Goal: Task Accomplishment & Management: Manage account settings

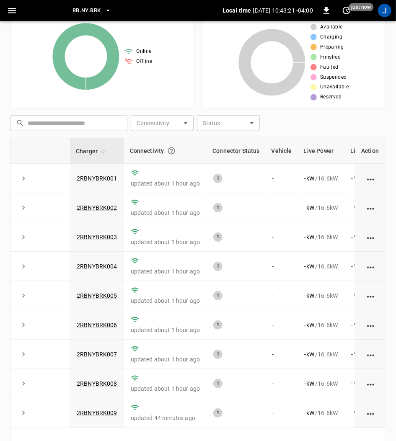
scroll to position [117, 0]
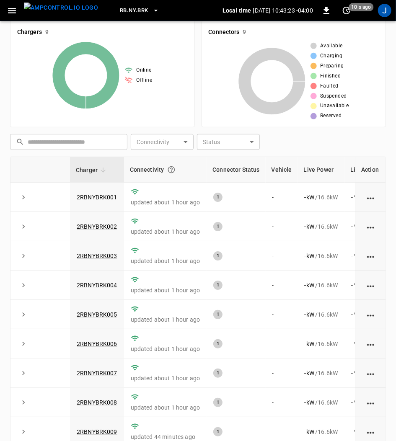
click at [98, 197] on link "2RBNYBRK001" at bounding box center [97, 197] width 41 height 7
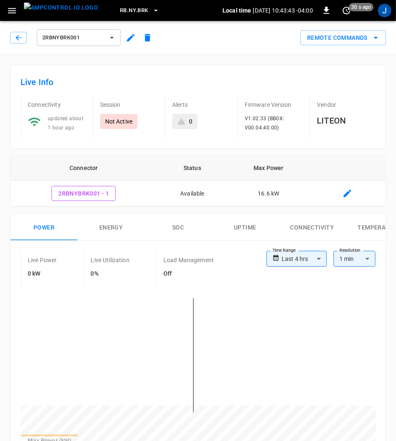
click at [110, 36] on icon "button" at bounding box center [112, 38] width 8 height 8
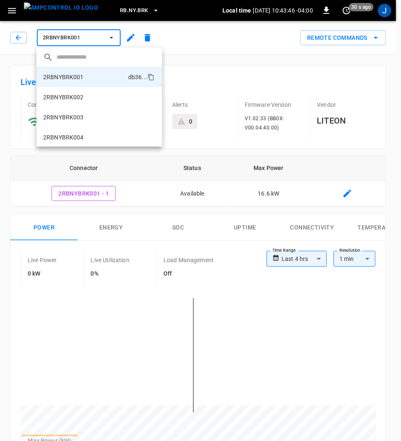
click at [131, 36] on div at bounding box center [200, 220] width 401 height 441
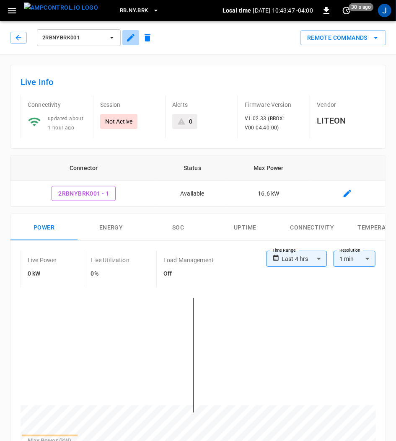
click at [131, 36] on icon "button" at bounding box center [131, 38] width 8 height 8
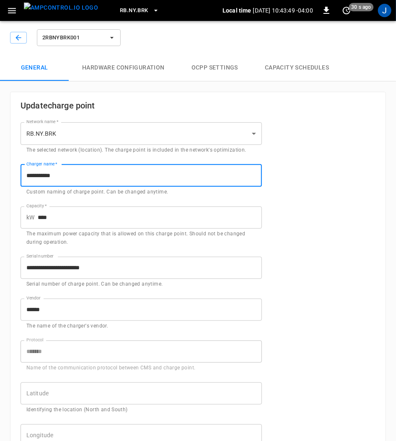
click at [92, 174] on input "**********" at bounding box center [141, 176] width 241 height 22
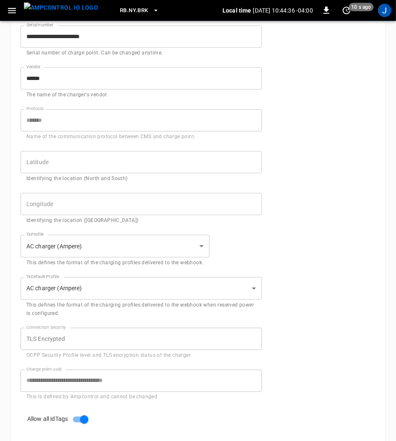
scroll to position [333, 0]
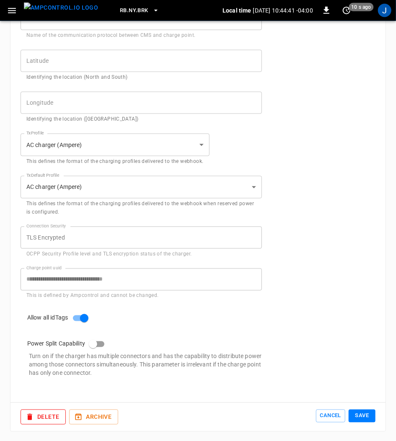
type input "**********"
click at [360, 412] on button "Save" at bounding box center [362, 416] width 27 height 13
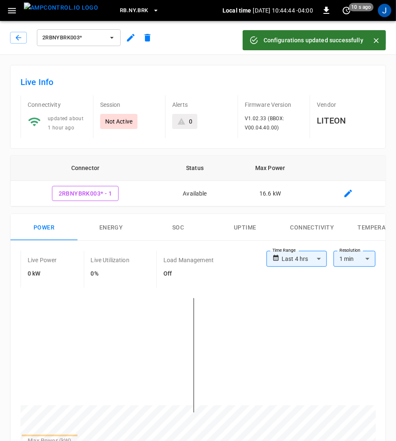
click at [112, 39] on icon "button" at bounding box center [112, 38] width 8 height 8
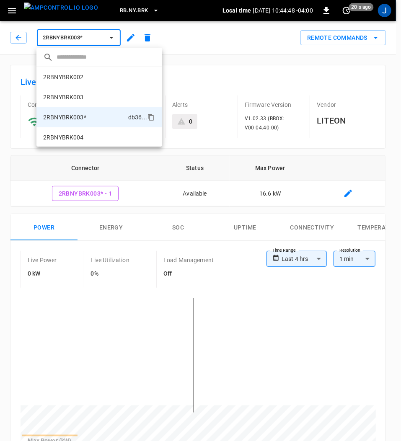
click at [71, 96] on p "2RBNYBRK003" at bounding box center [63, 97] width 41 height 8
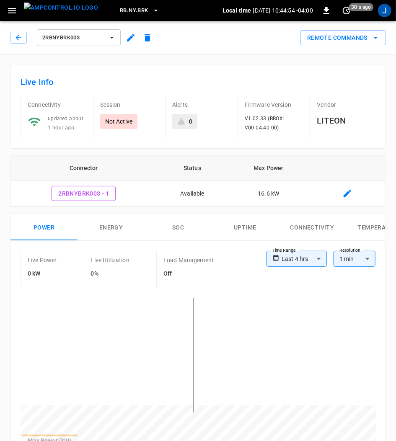
click at [130, 37] on icon "button" at bounding box center [131, 38] width 8 height 8
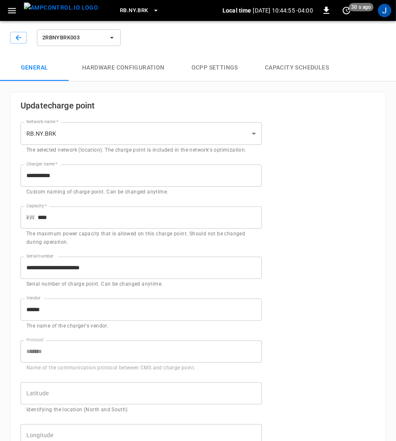
type input "**********"
click at [91, 174] on input "**********" at bounding box center [141, 176] width 241 height 22
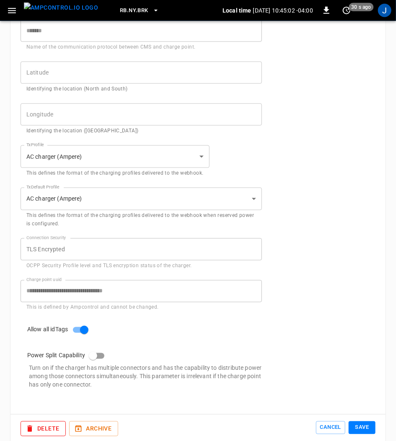
scroll to position [333, 0]
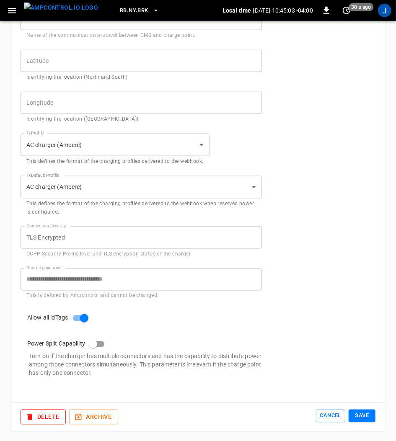
type input "**********"
click at [366, 416] on button "Save" at bounding box center [362, 416] width 27 height 13
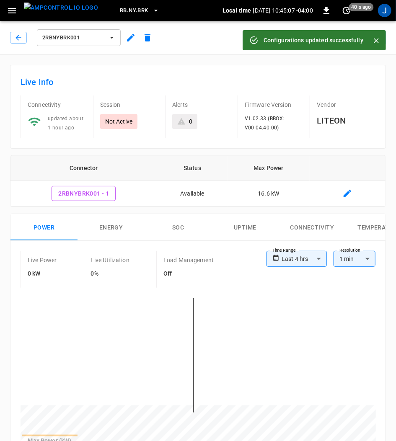
click at [111, 37] on icon "button" at bounding box center [112, 38] width 8 height 8
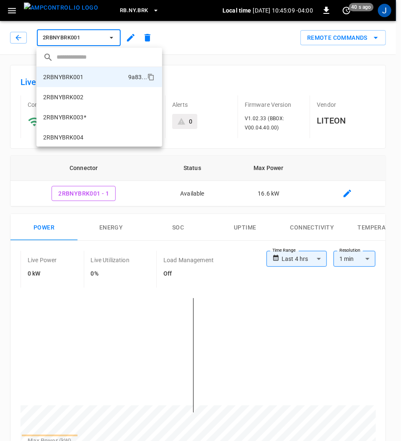
drag, startPoint x: 82, startPoint y: 117, endPoint x: 247, endPoint y: 143, distance: 167.1
click at [83, 116] on p "2RBNYBRK003*" at bounding box center [64, 117] width 43 height 8
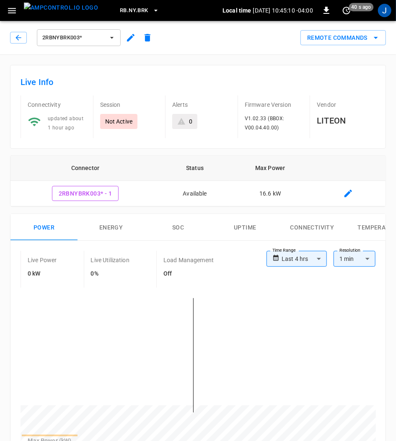
click at [130, 35] on icon "button" at bounding box center [131, 38] width 10 height 10
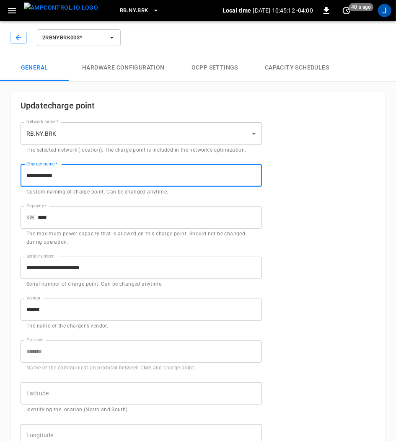
click at [106, 176] on input "**********" at bounding box center [141, 176] width 241 height 22
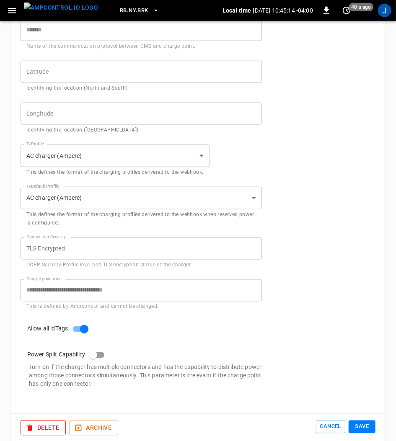
scroll to position [333, 0]
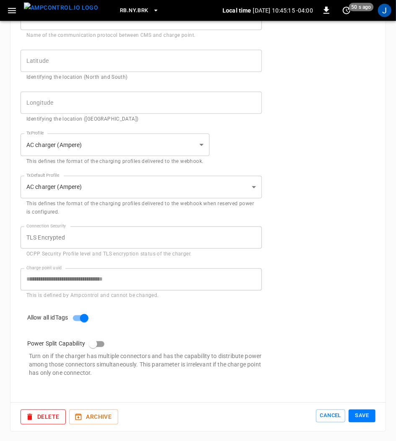
type input "**********"
click at [364, 413] on button "Save" at bounding box center [362, 416] width 27 height 13
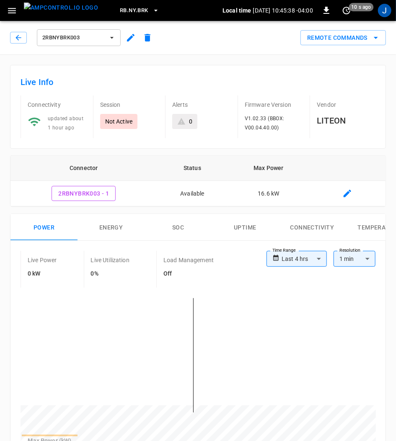
click at [112, 36] on icon "button" at bounding box center [112, 38] width 8 height 8
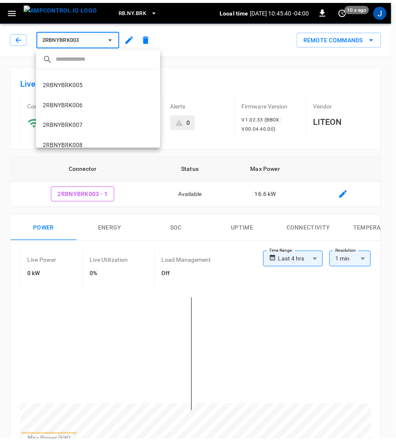
scroll to position [101, 0]
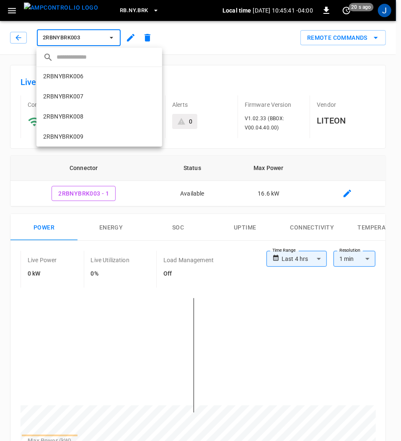
click at [79, 96] on p "2RBNYBRK007" at bounding box center [63, 96] width 41 height 8
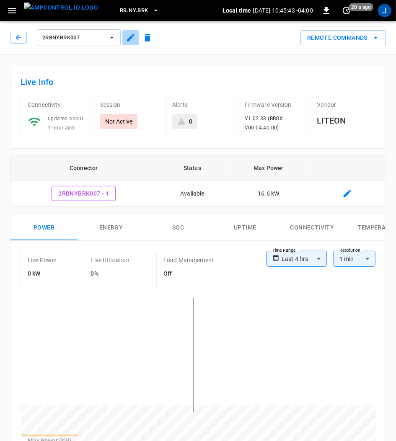
click at [129, 39] on icon "button" at bounding box center [131, 38] width 8 height 8
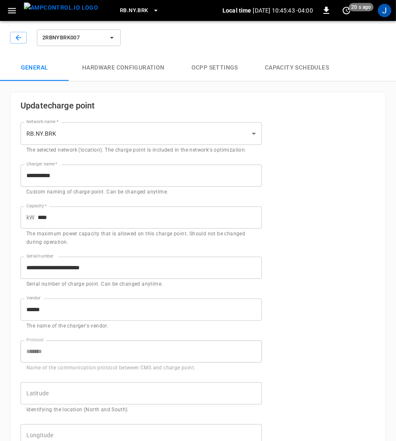
type input "**********"
click at [93, 178] on input "**********" at bounding box center [141, 176] width 241 height 22
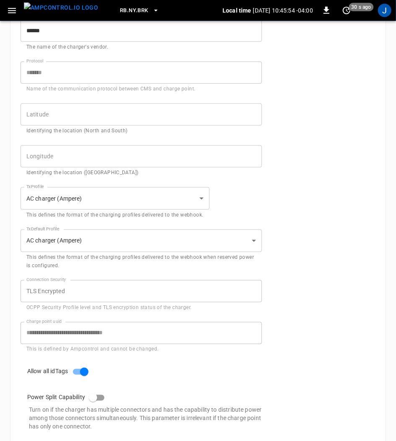
scroll to position [333, 0]
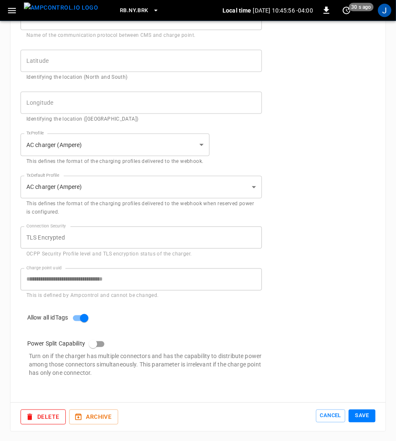
type input "**********"
click at [363, 416] on button "Save" at bounding box center [362, 416] width 27 height 13
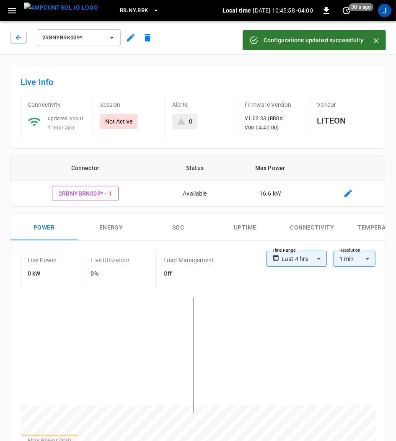
click at [114, 37] on icon "button" at bounding box center [112, 38] width 8 height 8
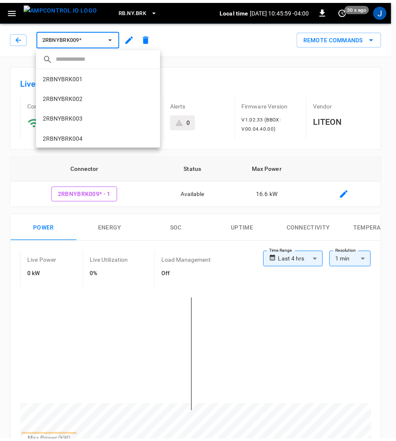
scroll to position [101, 0]
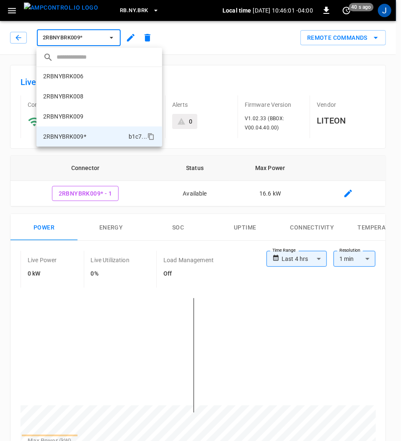
click at [63, 118] on p "2RBNYBRK009" at bounding box center [63, 116] width 41 height 8
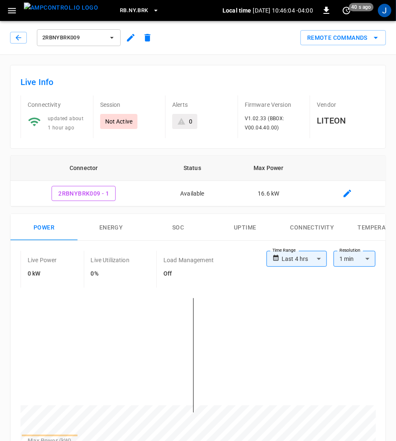
click at [112, 35] on icon "button" at bounding box center [112, 38] width 8 height 8
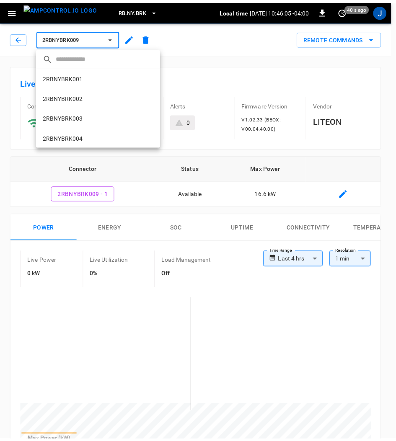
scroll to position [101, 0]
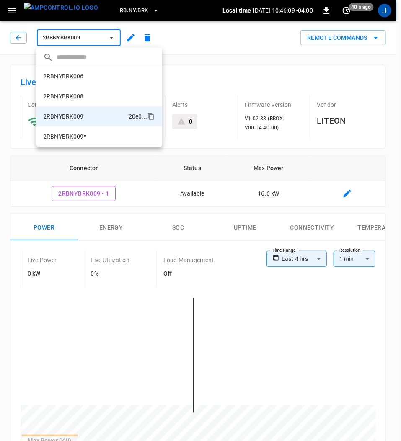
click at [224, 39] on div at bounding box center [200, 220] width 401 height 441
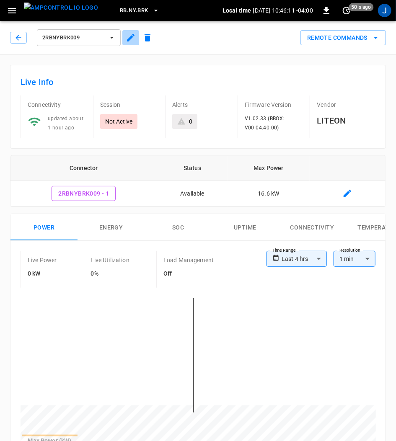
click at [132, 34] on icon "button" at bounding box center [131, 38] width 10 height 10
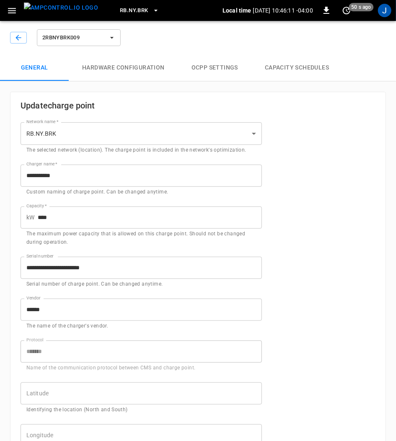
type input "**********"
click at [73, 173] on input "**********" at bounding box center [141, 176] width 241 height 22
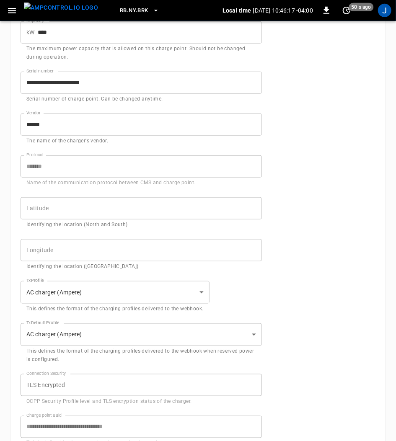
scroll to position [333, 0]
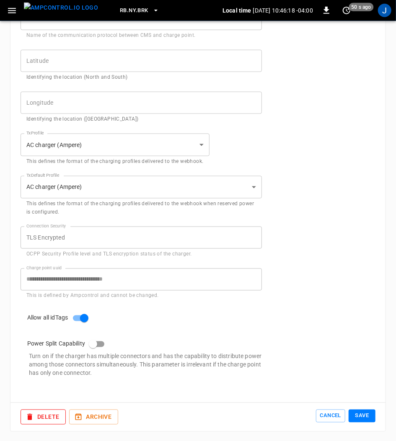
type input "**********"
click at [363, 415] on button "Save" at bounding box center [362, 416] width 27 height 13
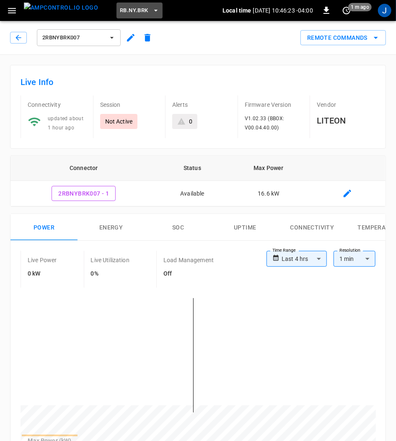
click at [152, 7] on icon "button" at bounding box center [156, 10] width 8 height 8
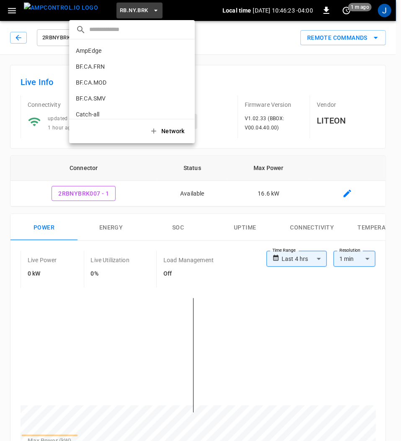
scroll to position [564, 0]
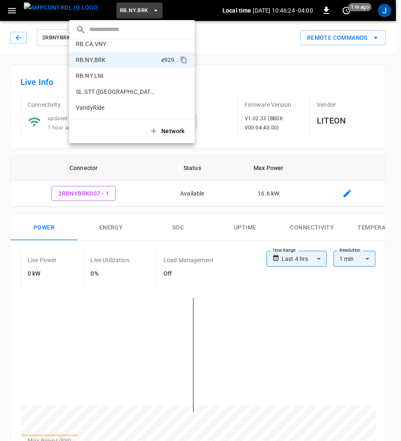
click at [109, 6] on div at bounding box center [200, 220] width 401 height 441
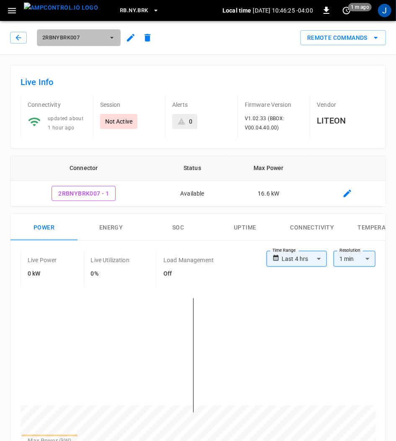
click at [111, 36] on icon "button" at bounding box center [112, 38] width 8 height 8
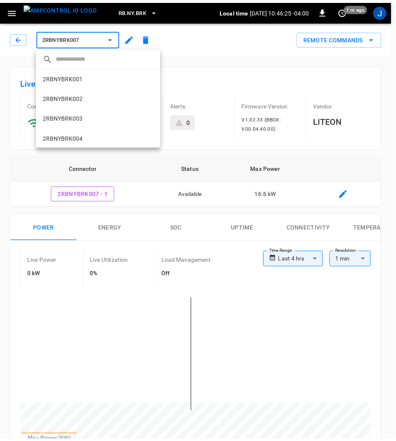
scroll to position [101, 0]
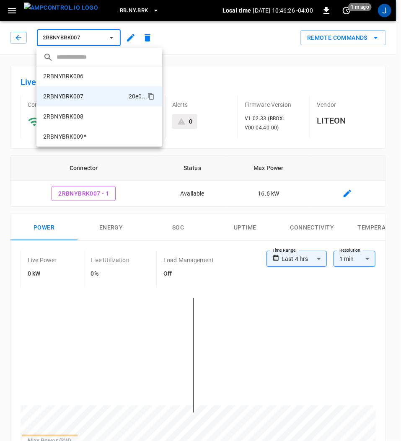
click at [90, 134] on li "2RBNYBRK009* b1c7 ..." at bounding box center [99, 137] width 126 height 20
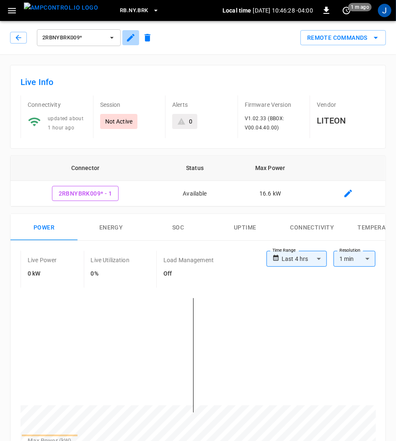
click at [129, 39] on icon "button" at bounding box center [131, 38] width 8 height 8
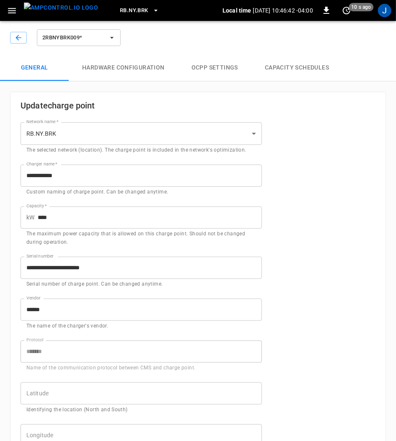
click at [81, 175] on input "**********" at bounding box center [141, 176] width 241 height 22
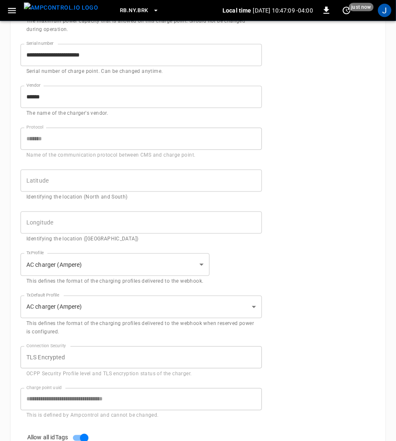
scroll to position [333, 0]
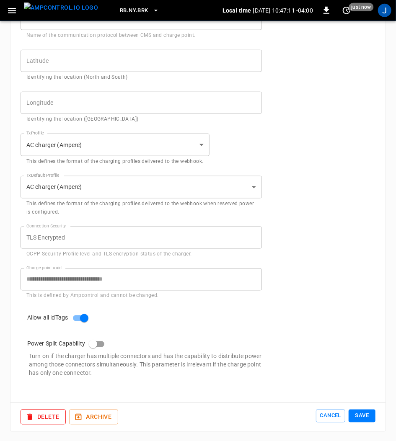
type input "**********"
click at [364, 415] on button "Save" at bounding box center [362, 416] width 27 height 13
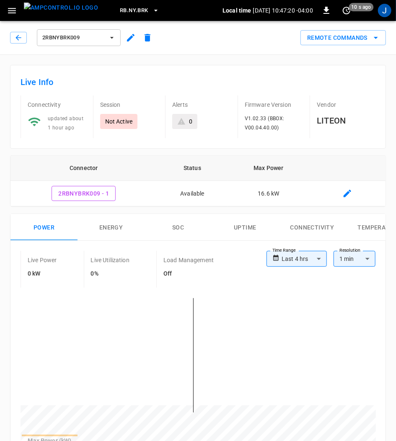
click at [111, 36] on icon "button" at bounding box center [112, 38] width 8 height 8
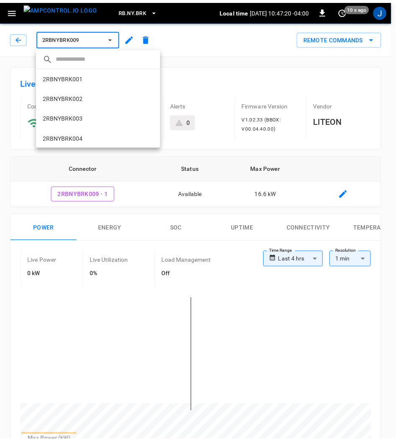
scroll to position [101, 0]
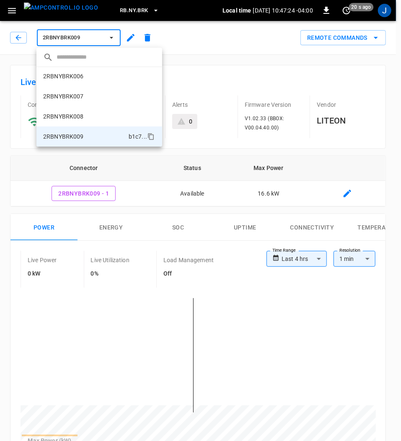
click at [132, 39] on div at bounding box center [200, 220] width 401 height 441
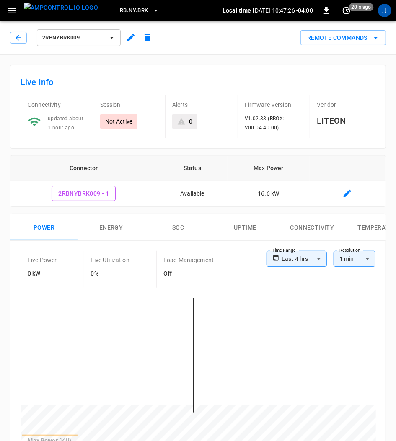
click at [129, 36] on icon "button" at bounding box center [131, 38] width 10 height 10
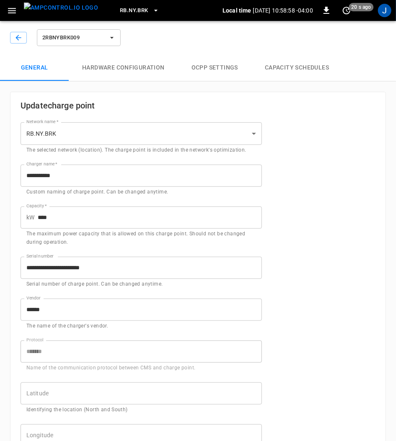
click at [9, 12] on icon "button" at bounding box center [12, 10] width 10 height 10
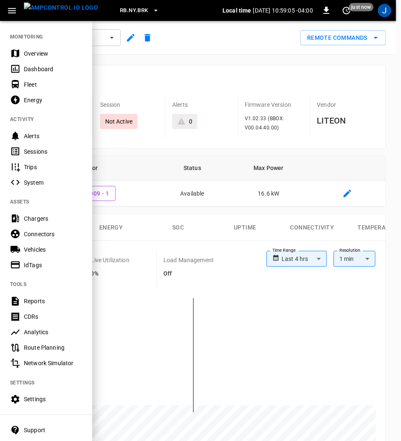
click at [208, 40] on div at bounding box center [200, 220] width 401 height 441
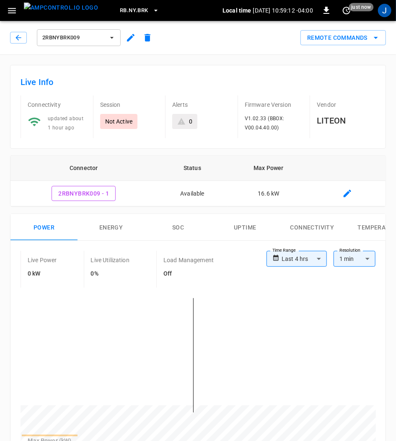
click at [16, 11] on icon "button" at bounding box center [12, 10] width 10 height 10
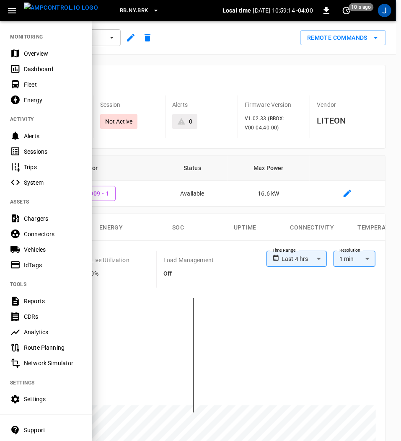
click at [41, 220] on div "Chargers" at bounding box center [53, 219] width 58 height 8
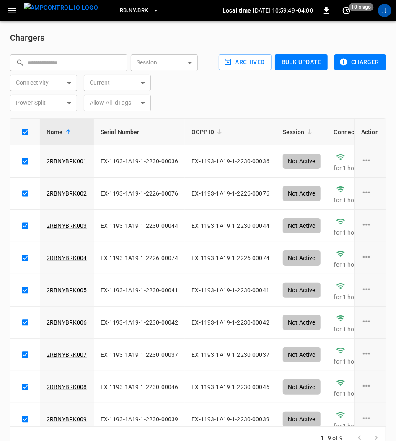
click at [40, 10] on img "menu" at bounding box center [61, 8] width 74 height 10
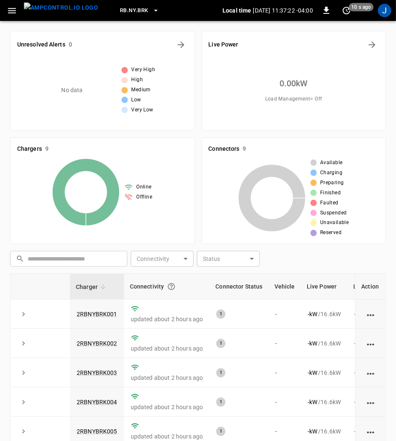
scroll to position [173, 0]
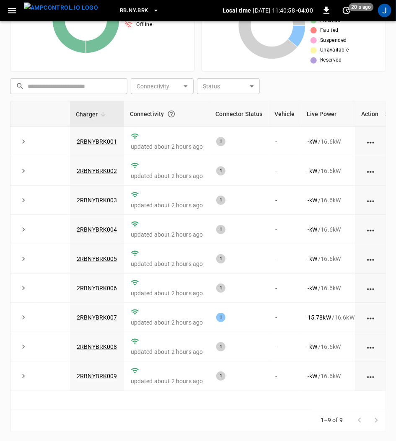
click at [111, 315] on link "2RBNYBRK007" at bounding box center [97, 317] width 41 height 7
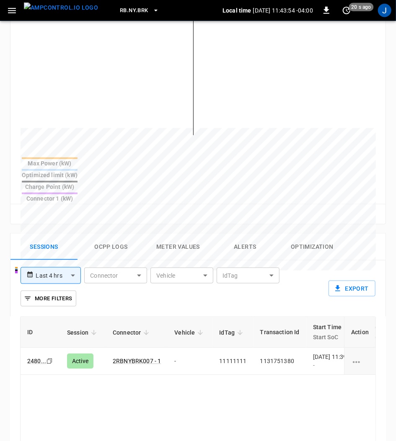
scroll to position [279, 0]
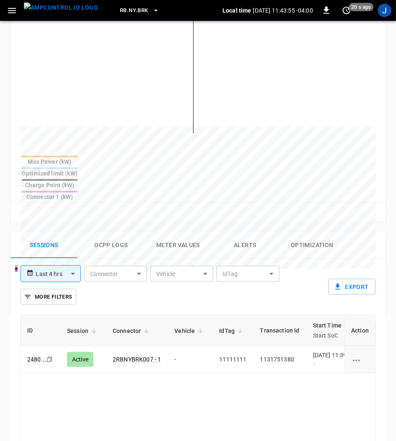
click at [231, 346] on td "11111111" at bounding box center [232, 359] width 41 height 27
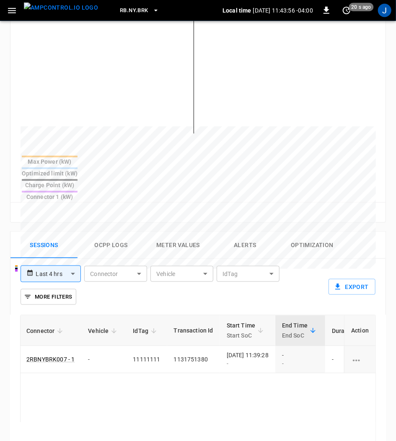
scroll to position [0, 89]
click at [266, 351] on div "[DATE] 11:39:28 -" at bounding box center [245, 359] width 42 height 17
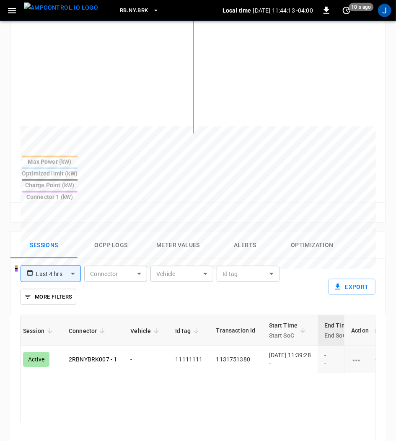
scroll to position [0, 44]
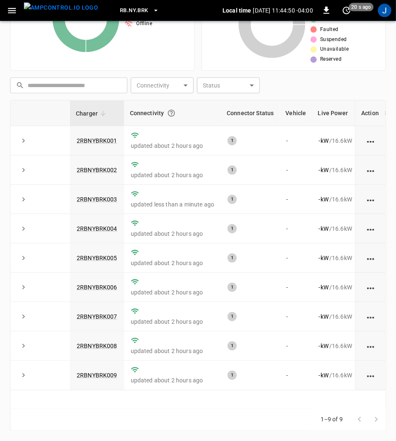
scroll to position [173, 0]
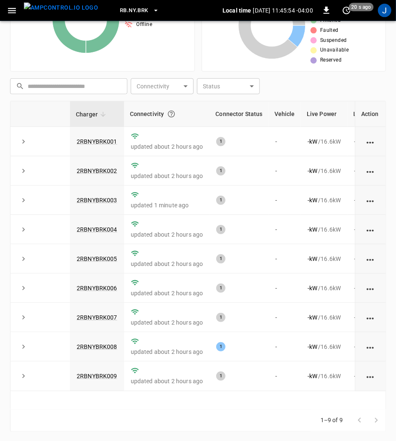
click at [86, 344] on link "2RBNYBRK008" at bounding box center [97, 347] width 41 height 7
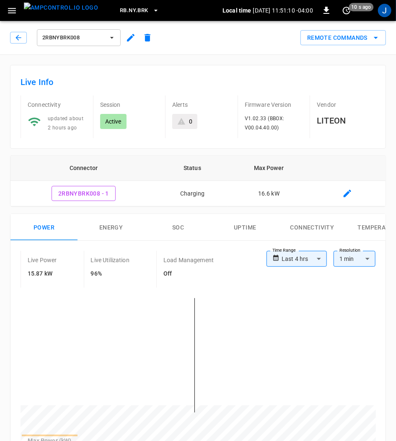
scroll to position [223, 0]
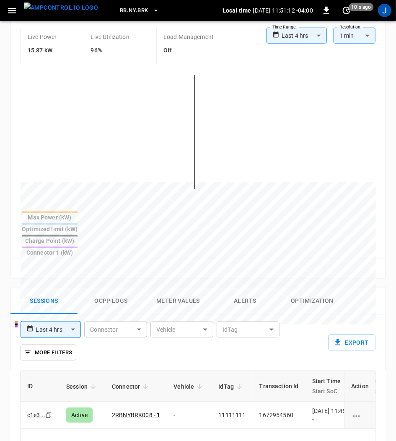
click at [199, 402] on td "-" at bounding box center [189, 415] width 45 height 27
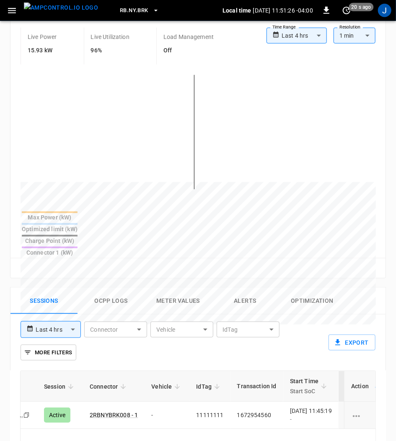
scroll to position [0, 44]
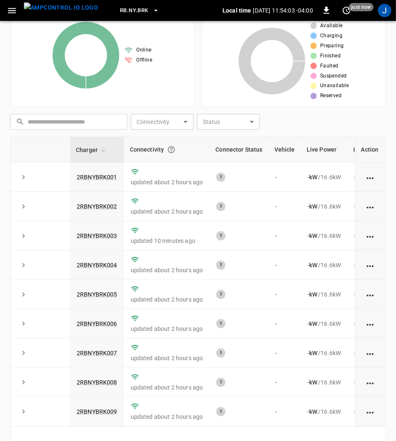
scroll to position [173, 0]
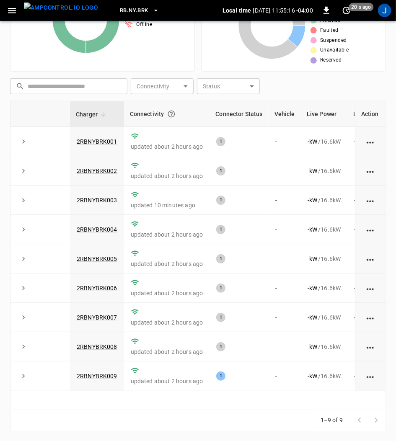
click at [99, 373] on link "2RBNYBRK009" at bounding box center [97, 376] width 41 height 7
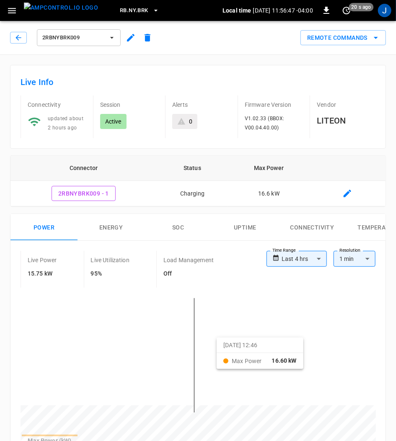
scroll to position [223, 0]
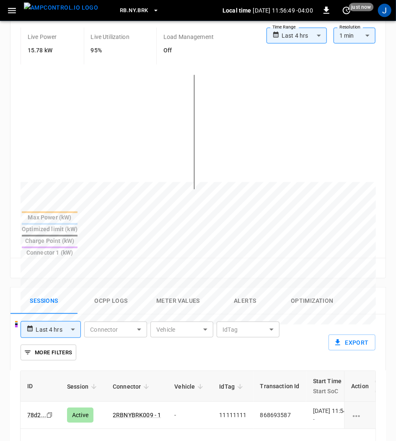
click at [196, 402] on td "-" at bounding box center [190, 415] width 45 height 27
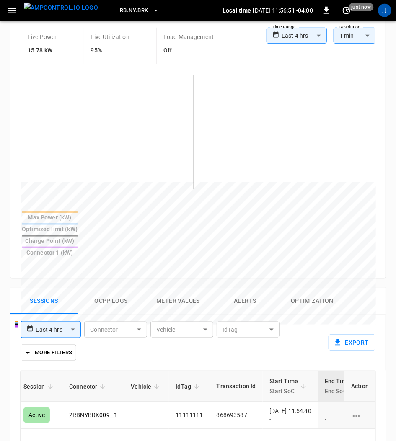
scroll to position [0, 44]
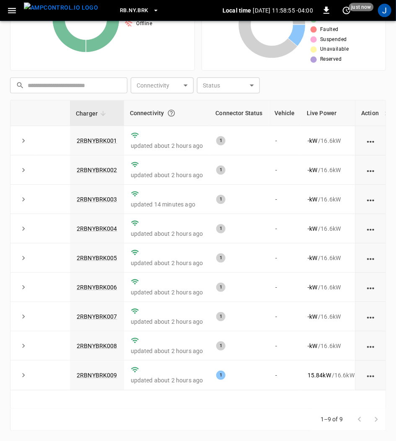
scroll to position [173, 0]
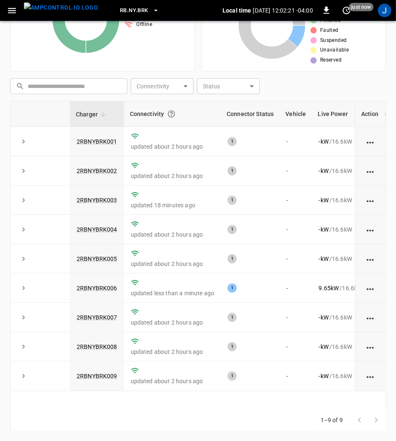
click at [100, 288] on link "2RBNYBRK006" at bounding box center [97, 288] width 41 height 7
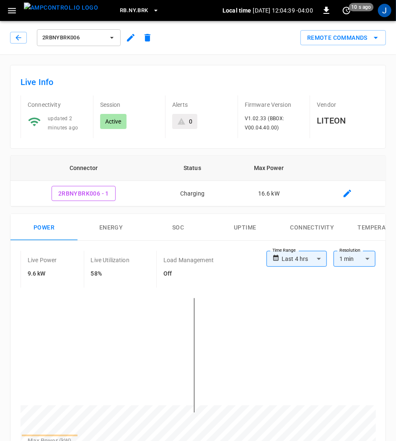
click at [364, 131] on div "Vendor LITEON" at bounding box center [343, 117] width 66 height 43
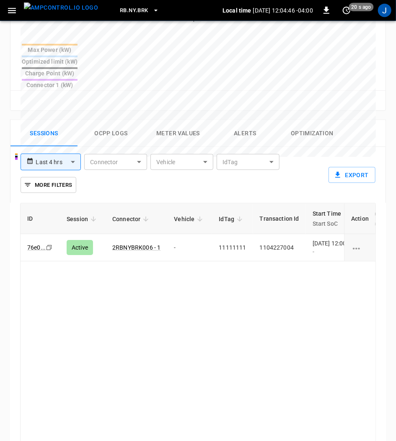
scroll to position [335, 0]
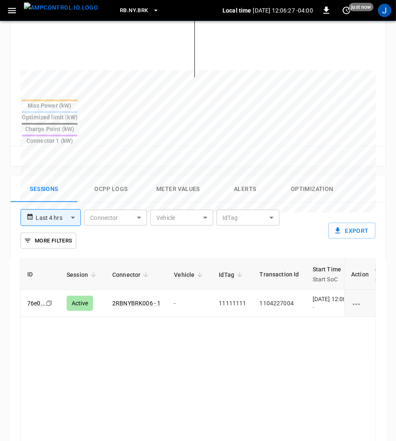
click at [201, 290] on td "-" at bounding box center [189, 303] width 45 height 27
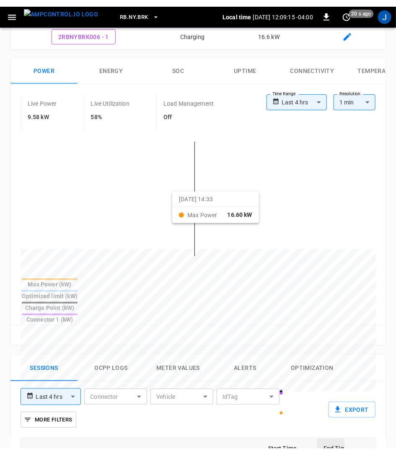
scroll to position [223, 0]
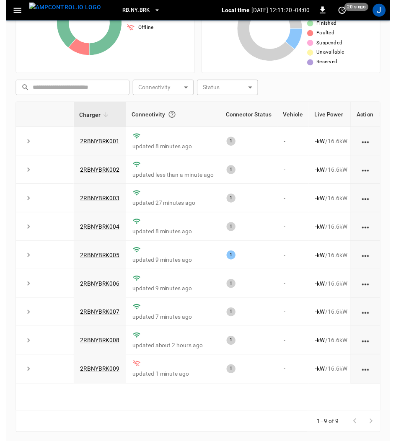
scroll to position [173, 0]
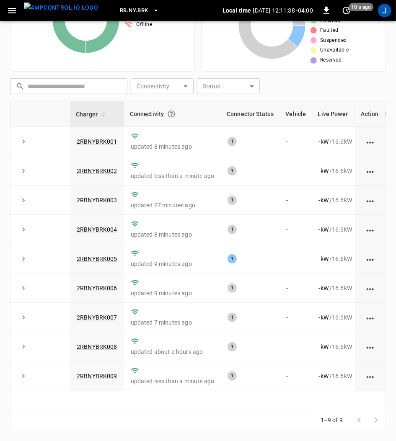
click at [101, 256] on link "2RBNYBRK005" at bounding box center [97, 259] width 41 height 7
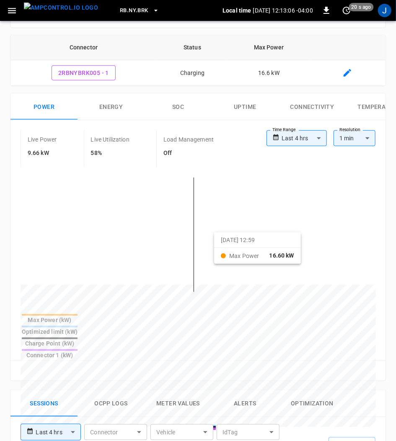
scroll to position [223, 0]
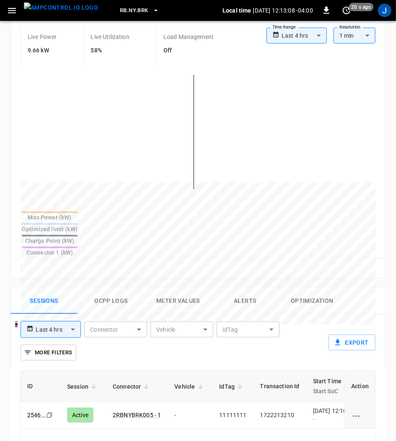
click at [188, 402] on td "-" at bounding box center [190, 415] width 45 height 27
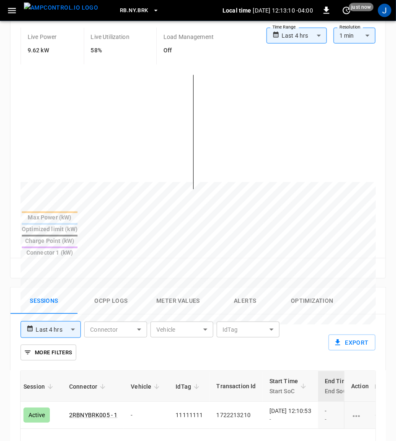
scroll to position [0, 44]
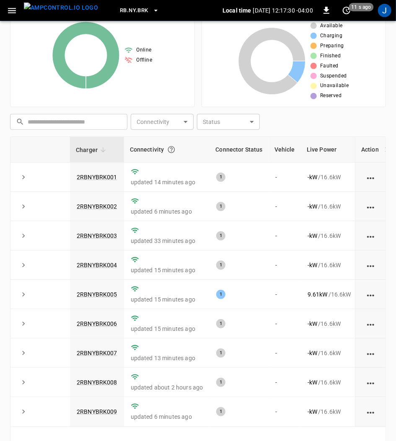
scroll to position [173, 0]
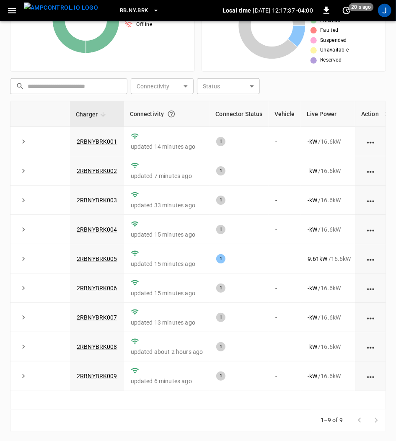
click at [98, 256] on link "2RBNYBRK005" at bounding box center [97, 259] width 41 height 7
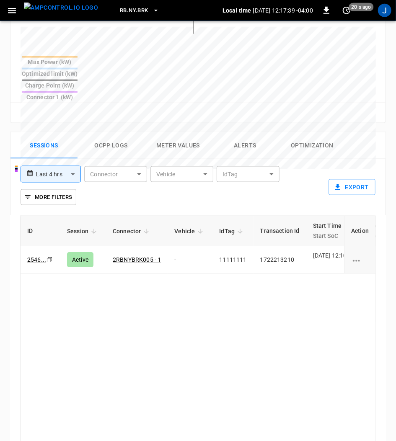
scroll to position [391, 0]
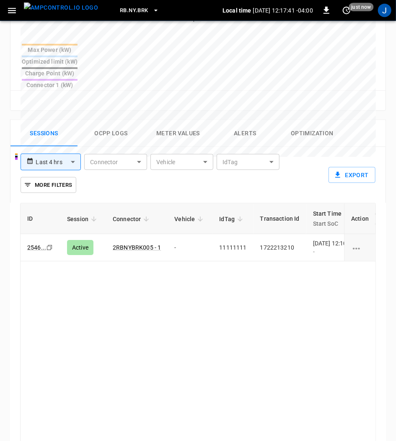
click at [186, 234] on td "-" at bounding box center [190, 247] width 45 height 27
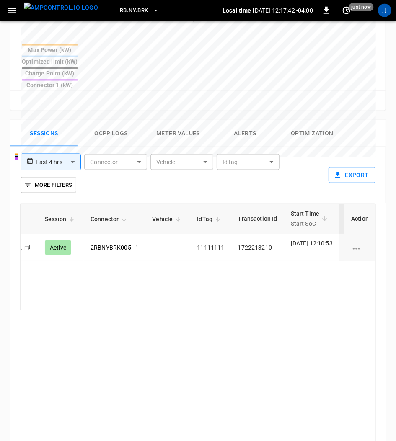
scroll to position [0, 44]
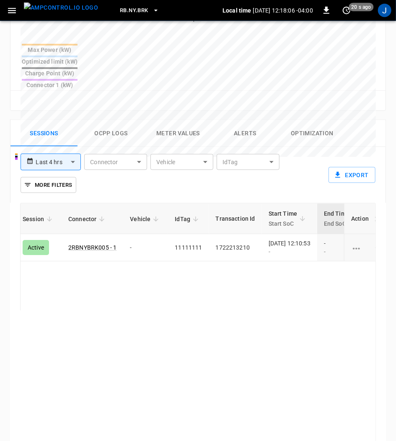
scroll to position [173, 0]
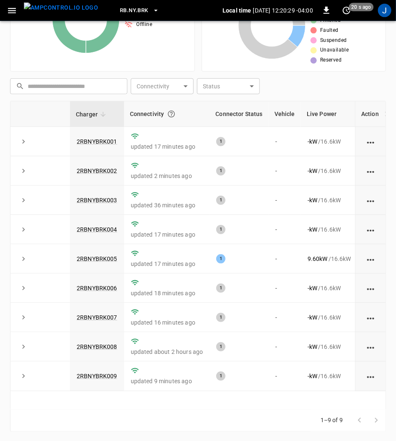
click at [105, 257] on link "2RBNYBRK005" at bounding box center [97, 259] width 41 height 7
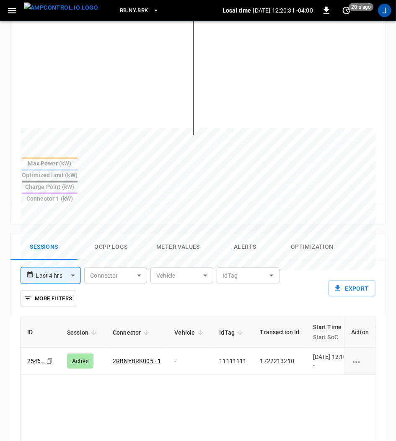
scroll to position [279, 0]
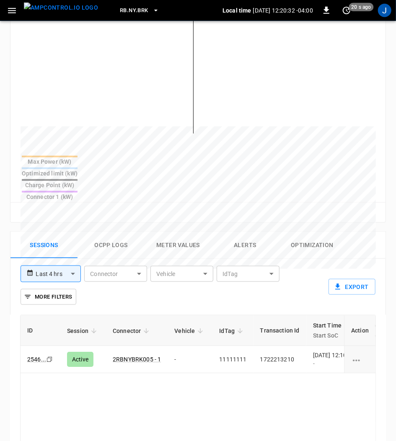
click at [235, 346] on td "11111111" at bounding box center [232, 359] width 41 height 27
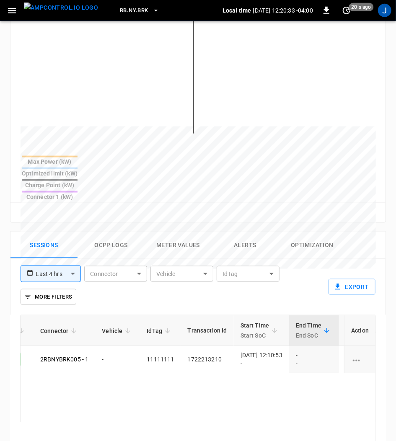
scroll to position [0, 89]
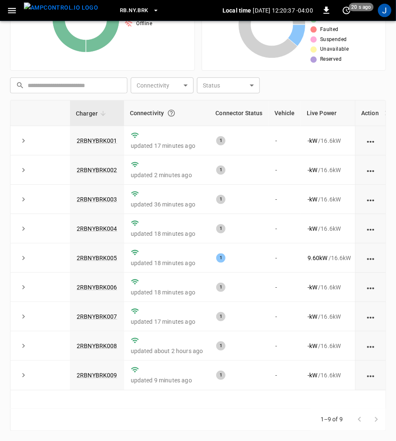
scroll to position [173, 0]
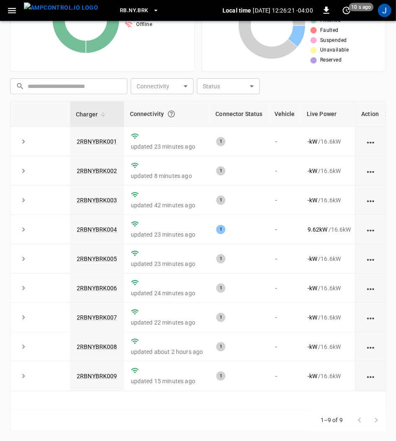
click at [107, 226] on link "2RBNYBRK004" at bounding box center [97, 229] width 41 height 7
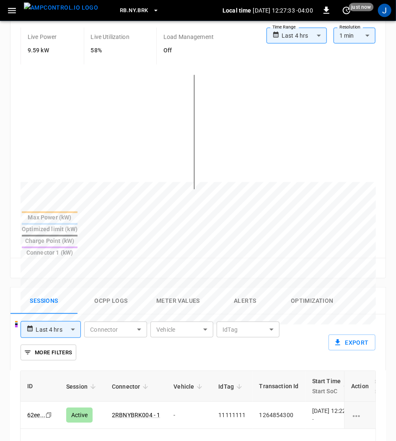
scroll to position [279, 0]
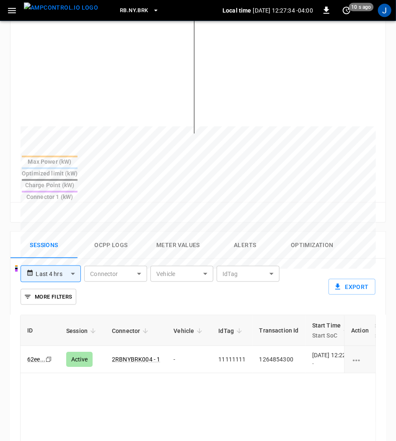
click at [205, 346] on td "-" at bounding box center [189, 359] width 45 height 27
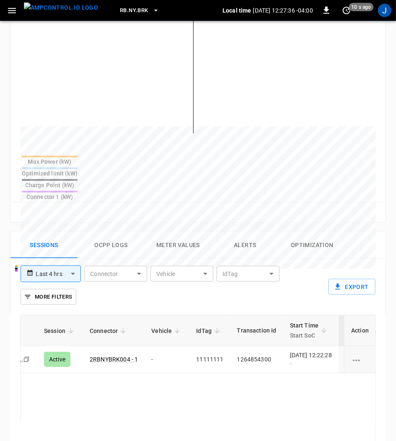
scroll to position [0, 44]
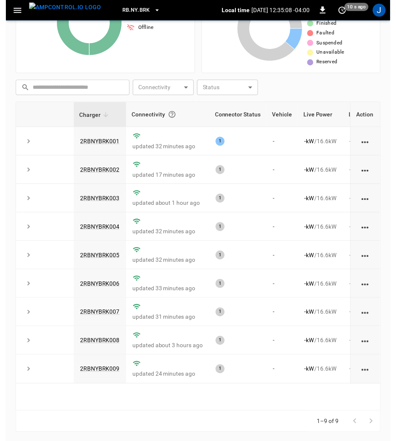
scroll to position [173, 0]
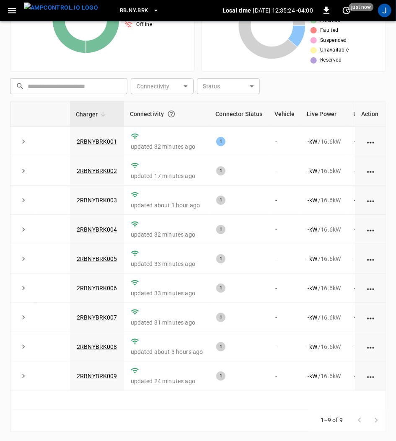
click at [95, 138] on link "2RBNYBRK001" at bounding box center [97, 141] width 41 height 7
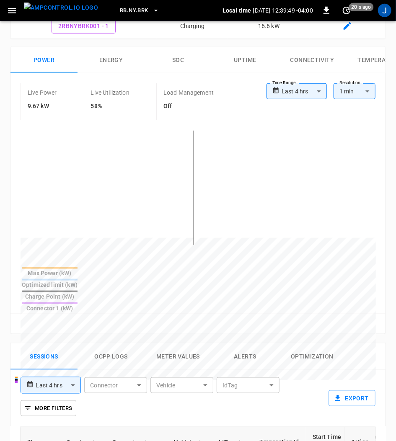
scroll to position [223, 0]
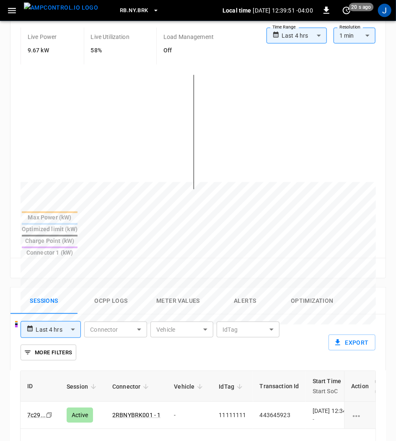
click at [103, 402] on td "Active" at bounding box center [83, 415] width 46 height 27
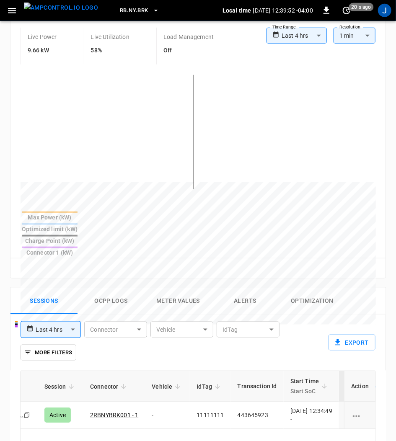
scroll to position [0, 44]
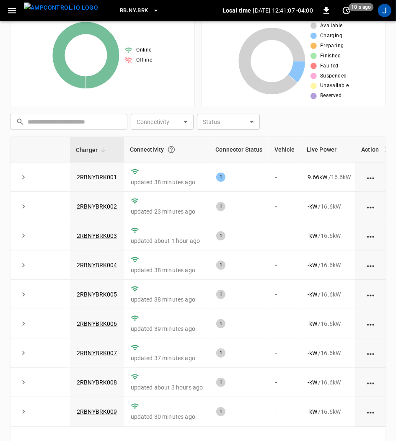
scroll to position [173, 0]
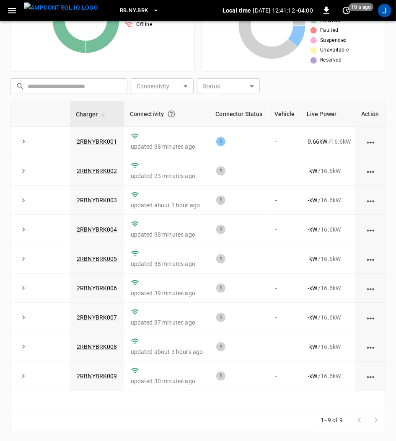
click at [96, 141] on link "2RBNYBRK001" at bounding box center [97, 141] width 41 height 7
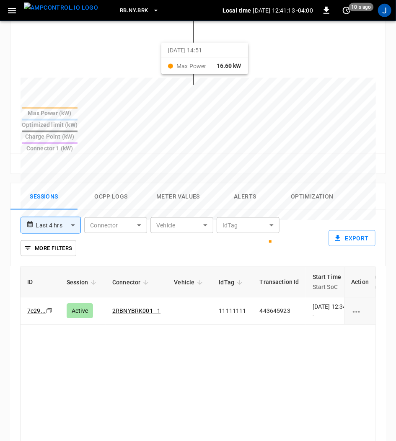
scroll to position [335, 0]
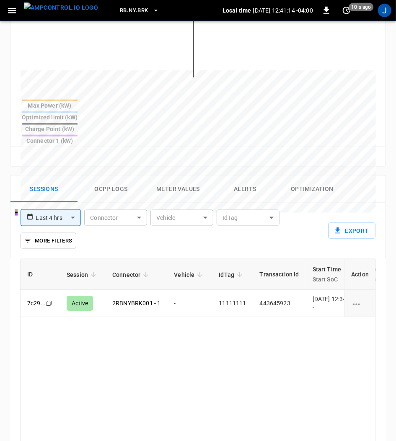
click at [279, 290] on td "443645923" at bounding box center [279, 303] width 53 height 27
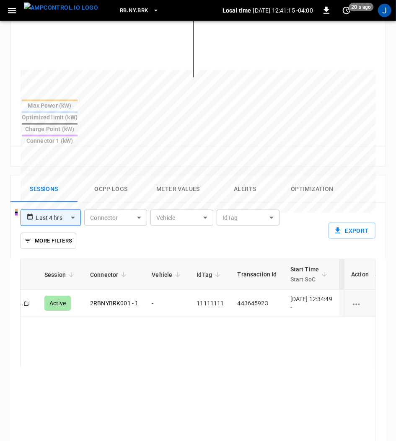
scroll to position [0, 44]
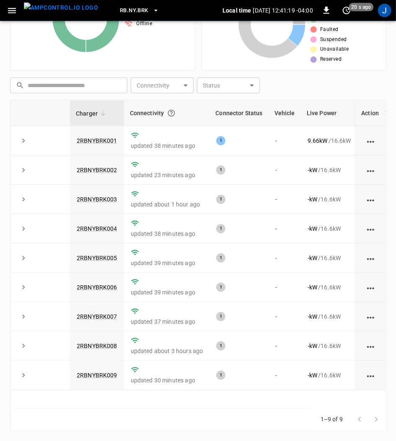
scroll to position [173, 0]
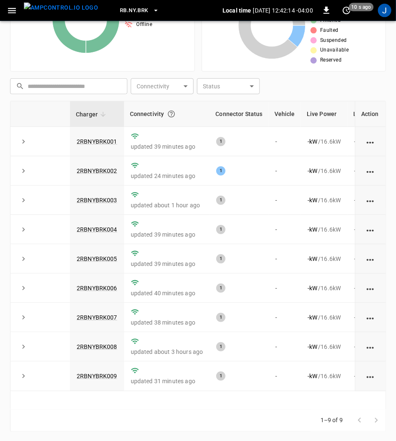
click at [100, 168] on link "2RBNYBRK002" at bounding box center [97, 171] width 41 height 7
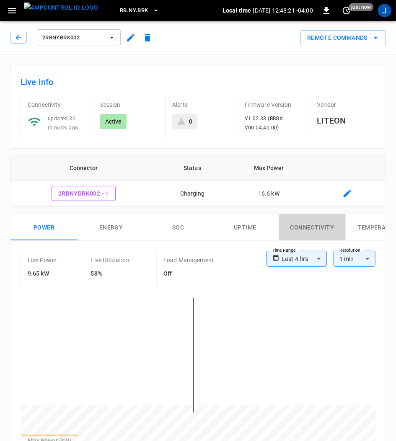
click at [313, 223] on button "Connectivity" at bounding box center [312, 227] width 67 height 27
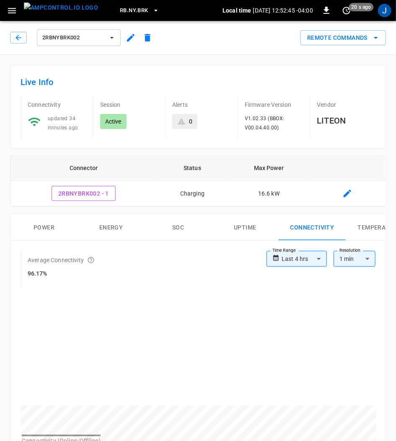
click at [41, 224] on button "Power" at bounding box center [43, 227] width 67 height 27
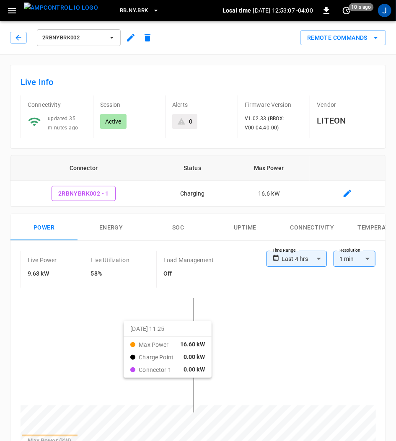
scroll to position [223, 0]
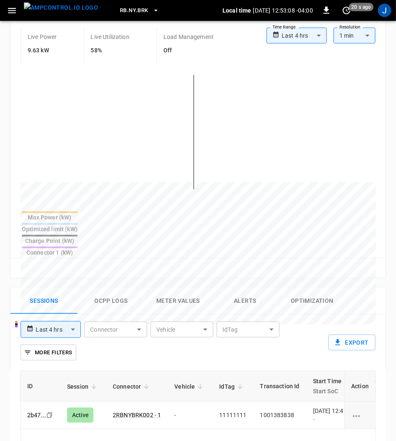
click at [275, 402] on td "1001383838" at bounding box center [279, 415] width 53 height 27
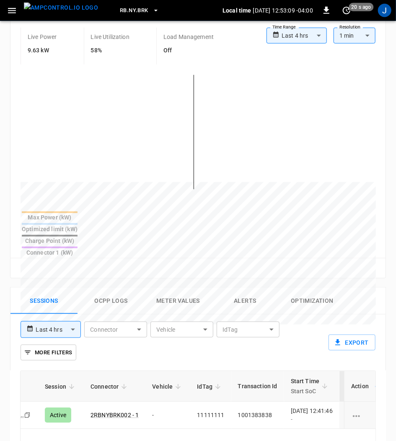
scroll to position [0, 44]
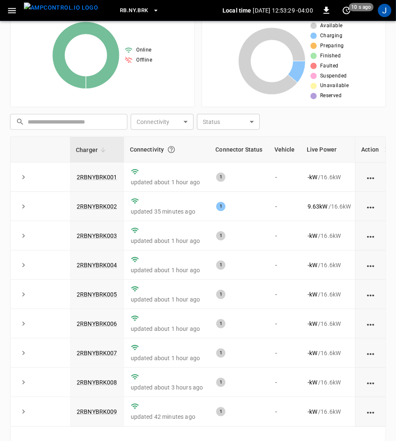
scroll to position [173, 0]
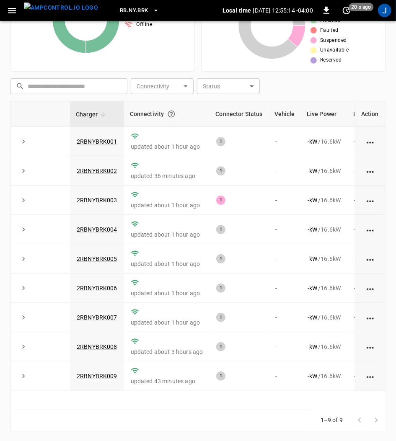
click at [346, 11] on icon "set refresh interval" at bounding box center [346, 10] width 10 height 10
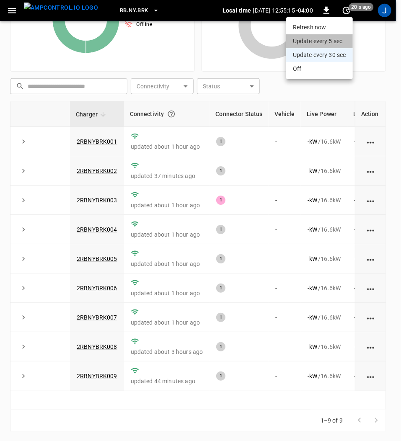
click at [334, 39] on li "Update every 5 sec" at bounding box center [319, 41] width 67 height 14
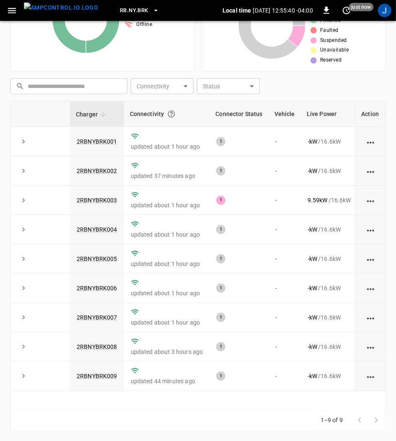
click at [108, 197] on link "2RBNYBRK003" at bounding box center [97, 200] width 41 height 7
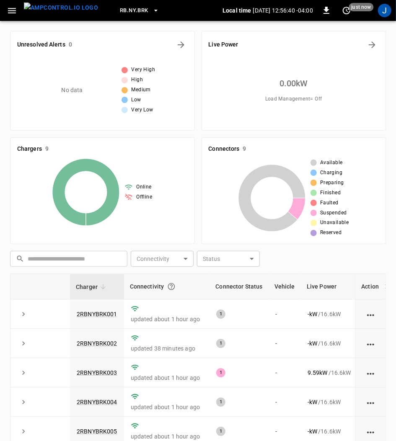
scroll to position [173, 0]
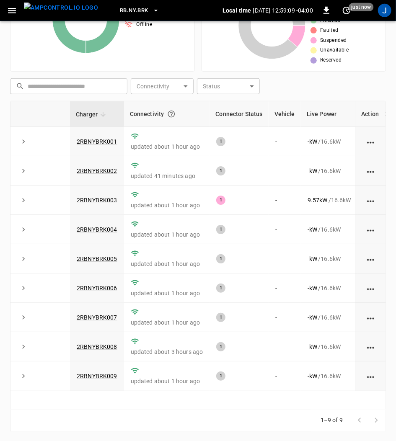
click at [95, 199] on link "2RBNYBRK003" at bounding box center [97, 200] width 41 height 7
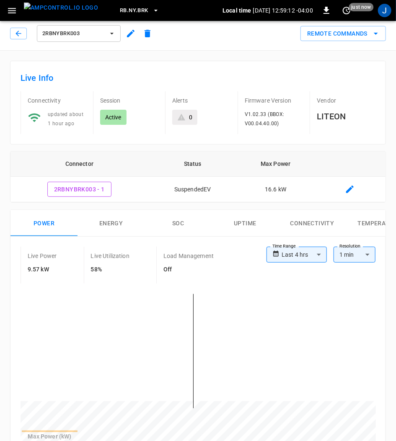
scroll to position [223, 0]
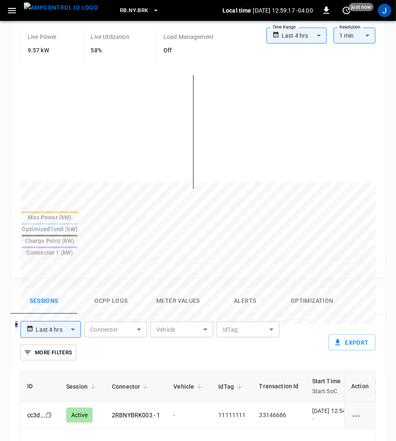
click at [207, 402] on td "-" at bounding box center [189, 415] width 45 height 27
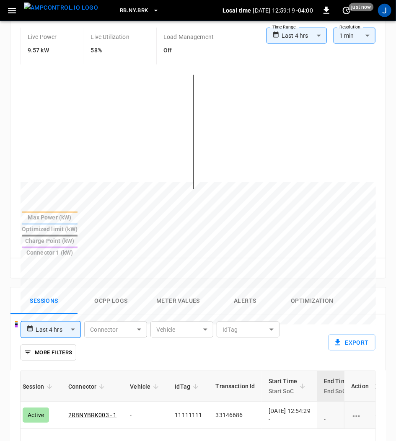
scroll to position [0, 44]
click at [103, 288] on button "Ocpp logs" at bounding box center [111, 301] width 67 height 27
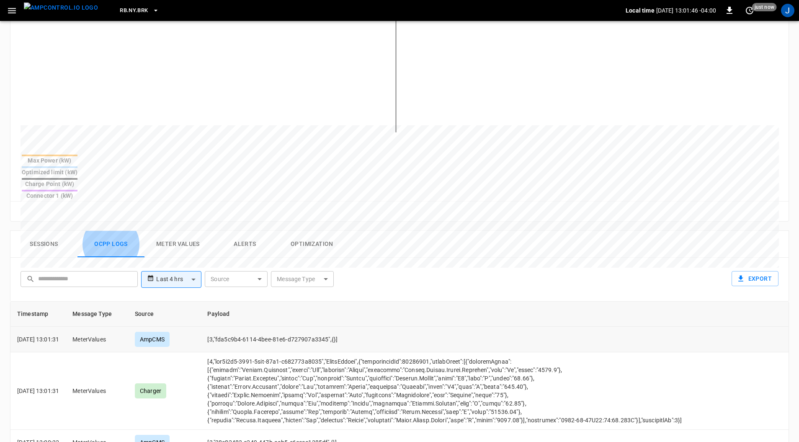
scroll to position [0, 0]
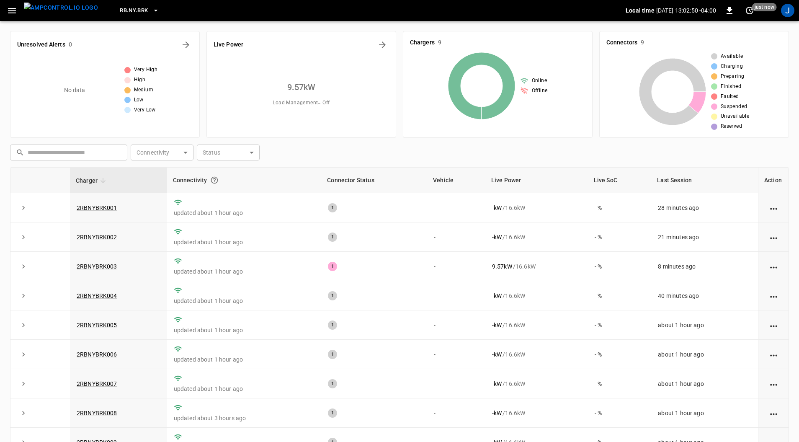
scroll to position [66, 0]
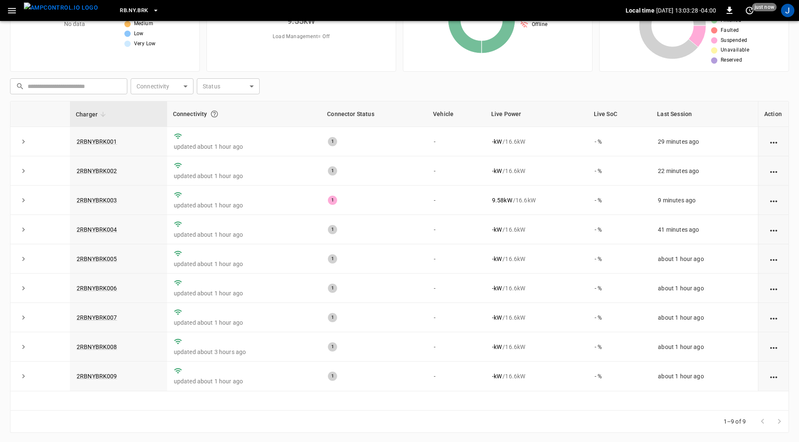
click at [96, 197] on link "2RBNYBRK003" at bounding box center [97, 200] width 41 height 7
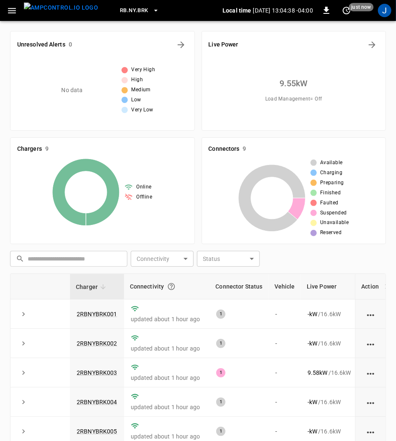
scroll to position [66, 0]
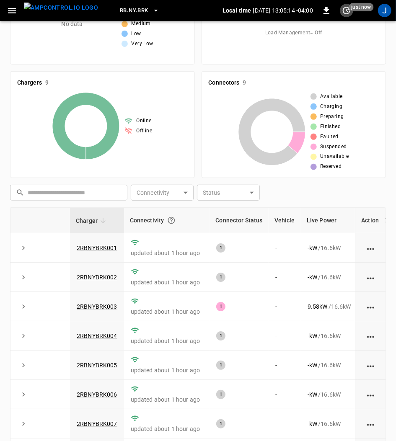
click at [349, 10] on icon "set refresh interval" at bounding box center [346, 10] width 10 height 10
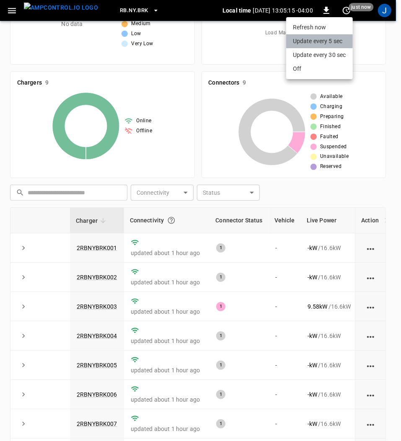
click at [322, 42] on li "Update every 5 sec" at bounding box center [319, 41] width 67 height 14
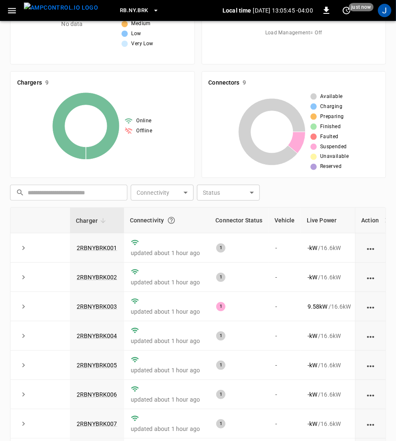
click at [348, 10] on icon "set refresh interval" at bounding box center [346, 10] width 10 height 10
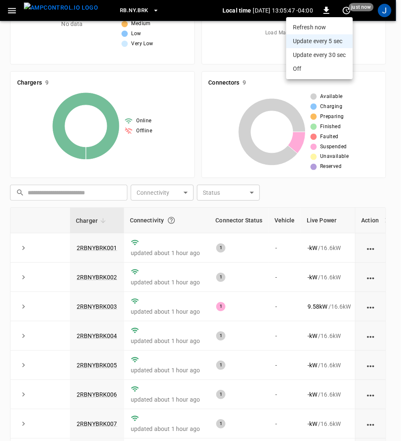
click at [348, 10] on div at bounding box center [200, 220] width 401 height 441
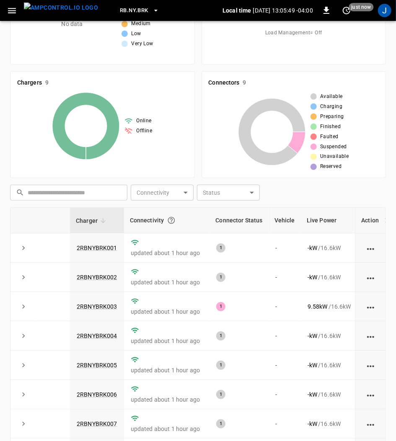
click at [106, 303] on link "2RBNYBRK003" at bounding box center [97, 306] width 41 height 7
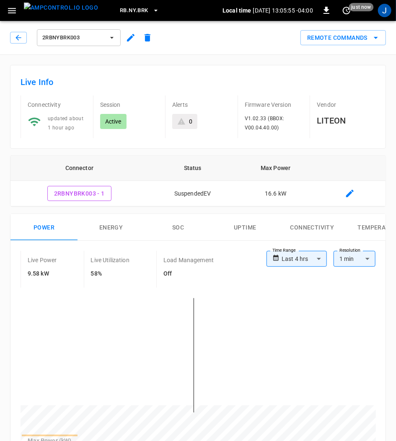
click at [348, 7] on icon "set refresh interval" at bounding box center [347, 11] width 8 height 8
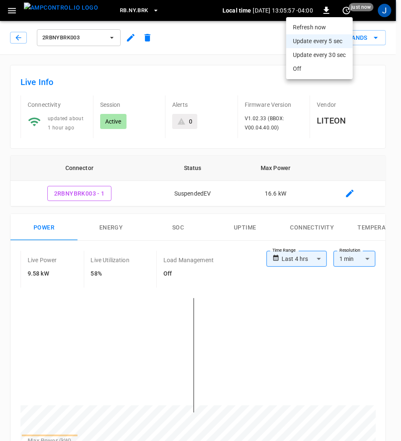
click at [308, 27] on li "Refresh now" at bounding box center [319, 28] width 67 height 14
click at [310, 23] on li "Refresh now" at bounding box center [319, 28] width 67 height 14
click at [251, 35] on div at bounding box center [200, 220] width 401 height 441
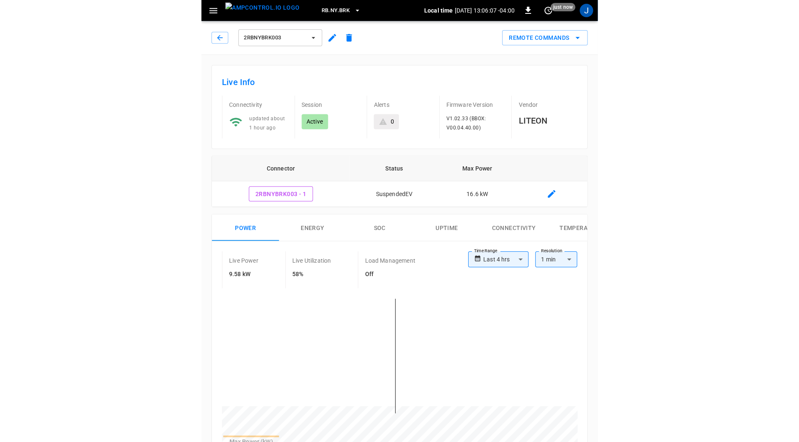
scroll to position [66, 0]
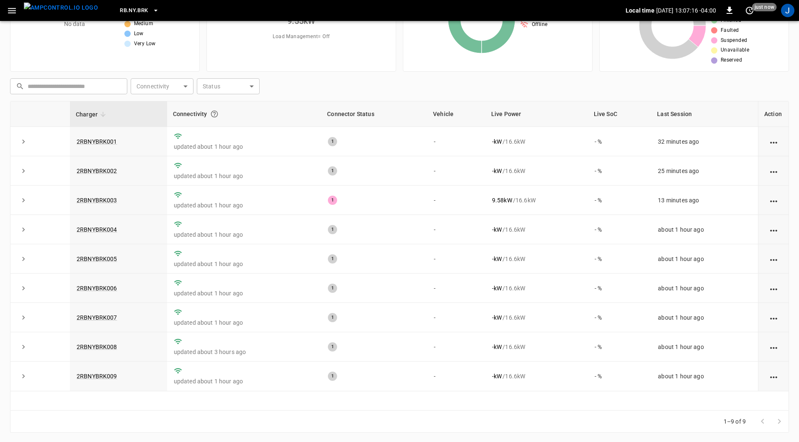
click at [101, 200] on link "2RBNYBRK003" at bounding box center [97, 200] width 41 height 7
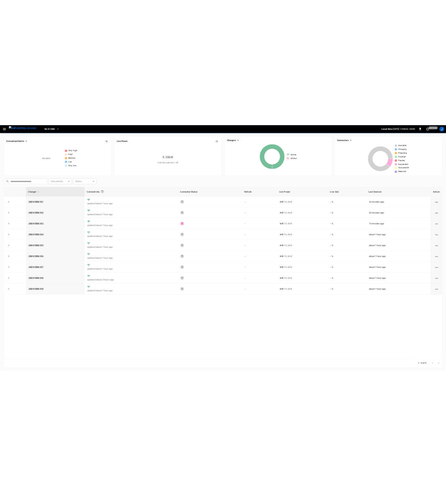
scroll to position [1, 0]
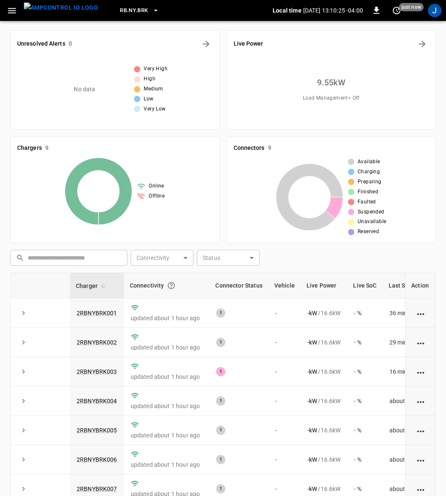
click at [104, 369] on link "2RBNYBRK003" at bounding box center [97, 372] width 41 height 7
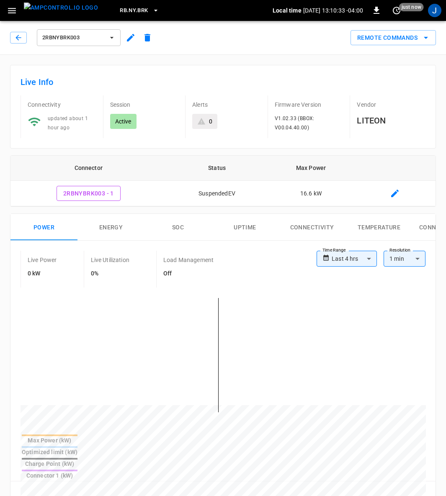
scroll to position [1, 0]
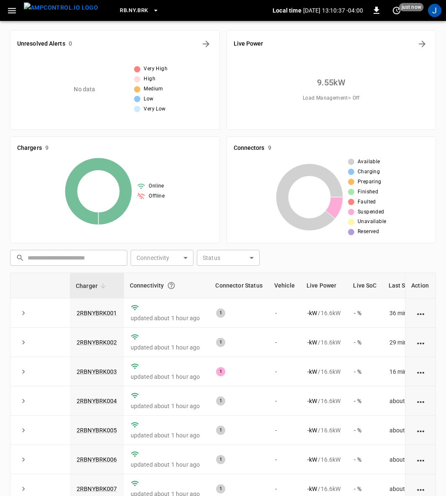
click at [108, 371] on link "2RBNYBRK003" at bounding box center [97, 372] width 41 height 7
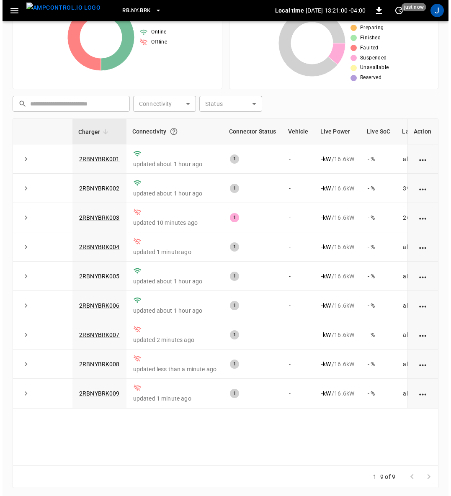
scroll to position [156, 0]
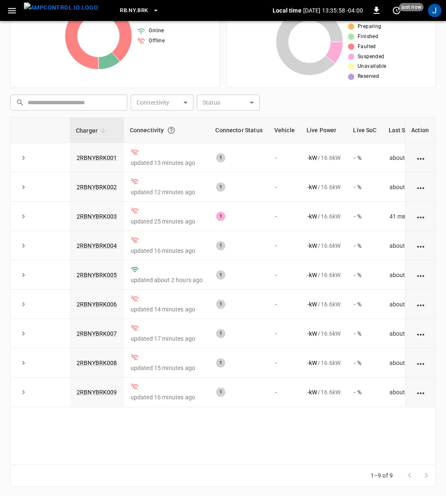
click at [14, 13] on icon "button" at bounding box center [12, 10] width 10 height 10
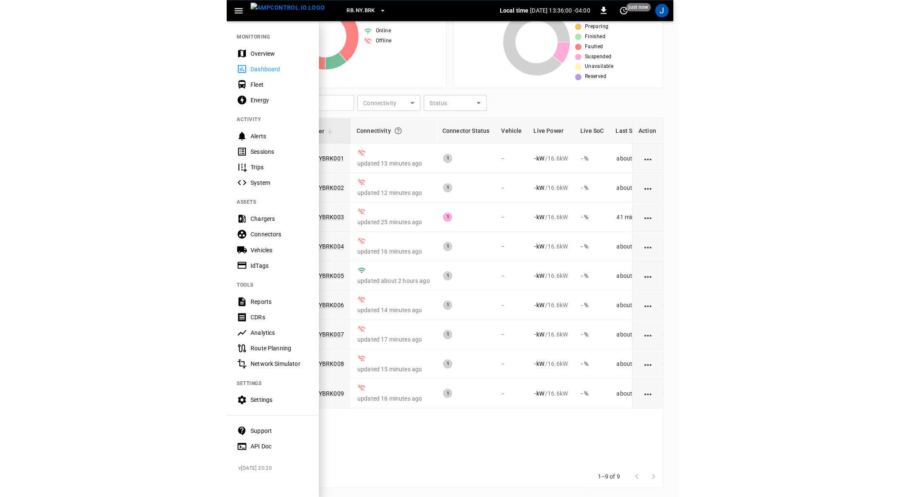
scroll to position [50, 0]
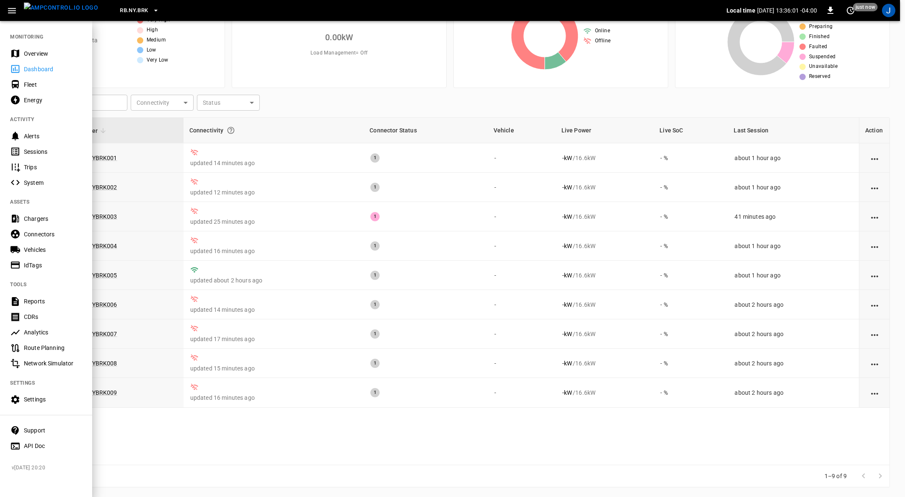
drag, startPoint x: 42, startPoint y: 52, endPoint x: 242, endPoint y: 274, distance: 298.1
click at [42, 52] on div "Overview" at bounding box center [53, 53] width 58 height 8
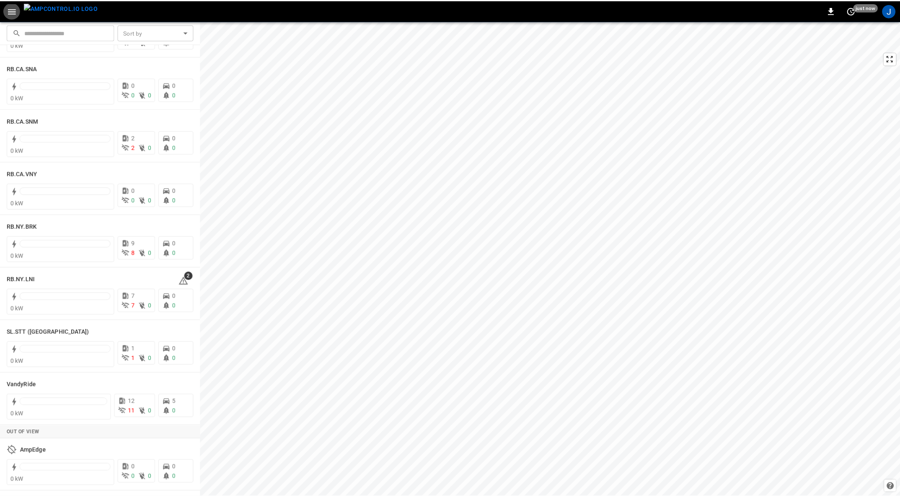
scroll to position [1437, 0]
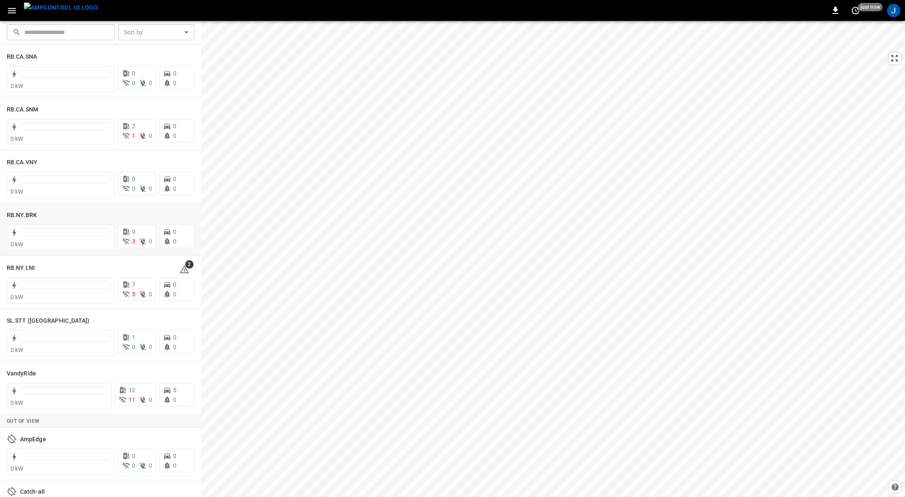
click at [20, 211] on h6 "RB.NY.BRK" at bounding box center [22, 215] width 30 height 9
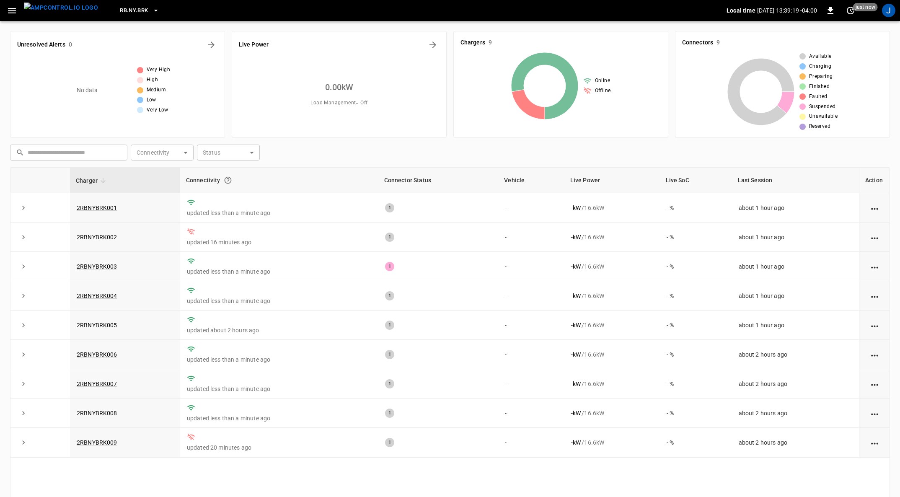
click at [106, 265] on link "2RBNYBRK003" at bounding box center [97, 266] width 41 height 7
click at [113, 266] on link "2RBNYBRK003" at bounding box center [97, 266] width 41 height 7
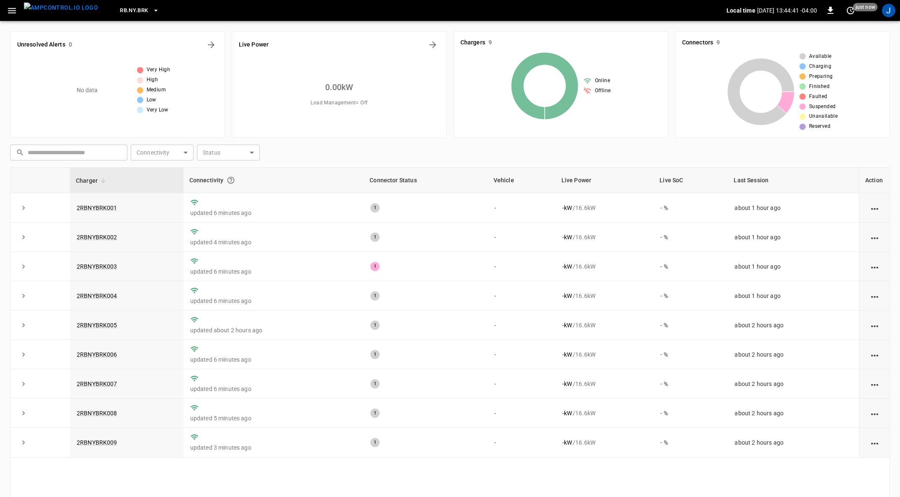
click at [98, 264] on link "2RBNYBRK003" at bounding box center [97, 266] width 41 height 7
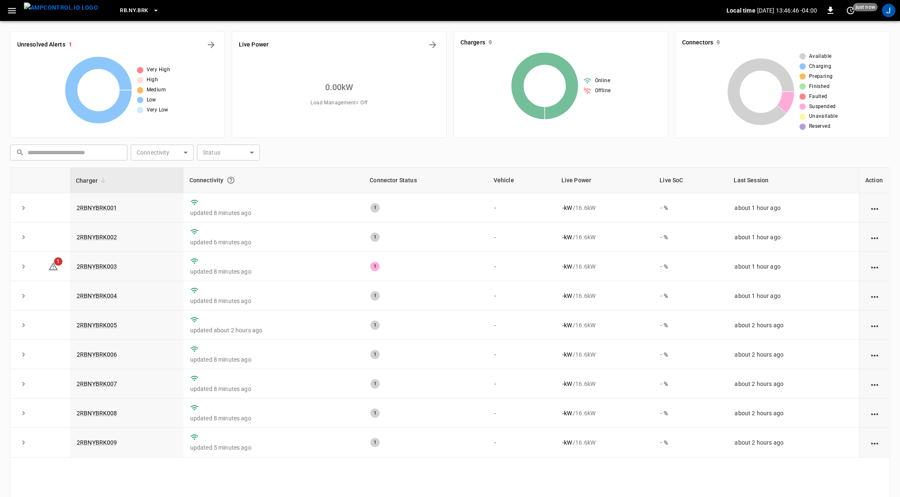
click at [55, 263] on span "1" at bounding box center [58, 261] width 8 height 8
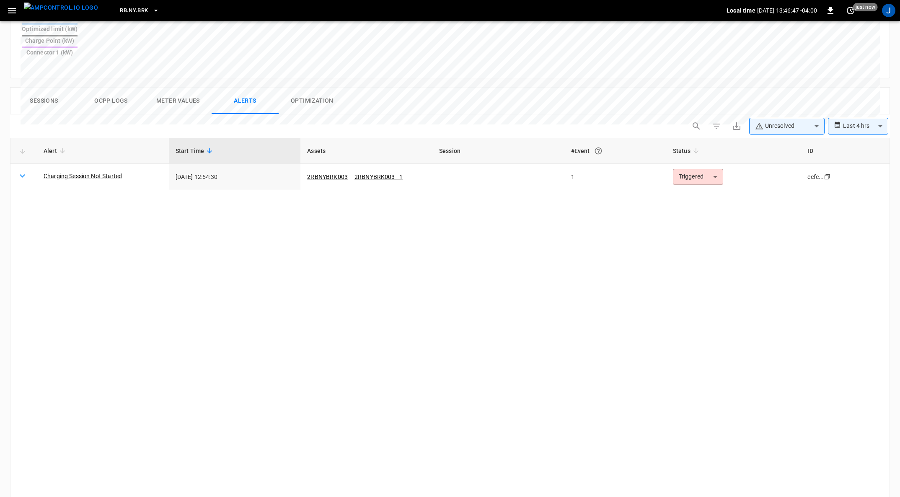
scroll to position [366, 0]
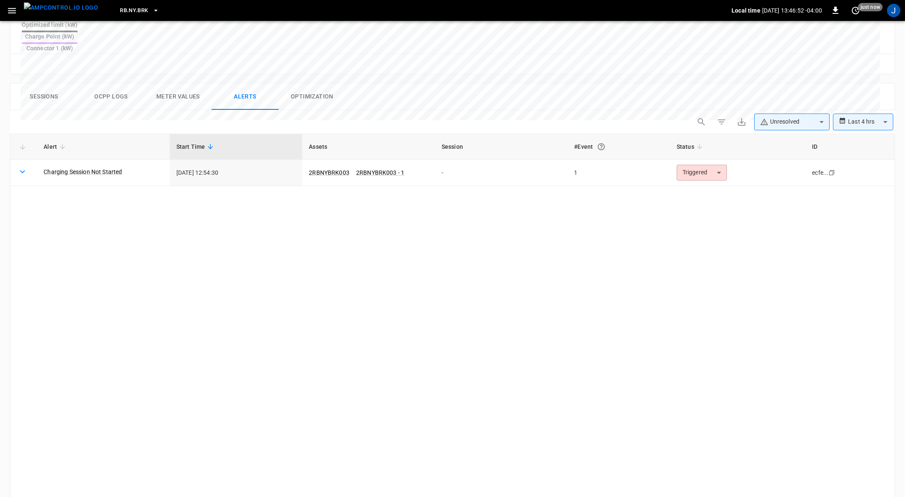
click at [715, 142] on body "**********" at bounding box center [452, 101] width 905 height 935
click at [571, 200] on div at bounding box center [452, 248] width 905 height 497
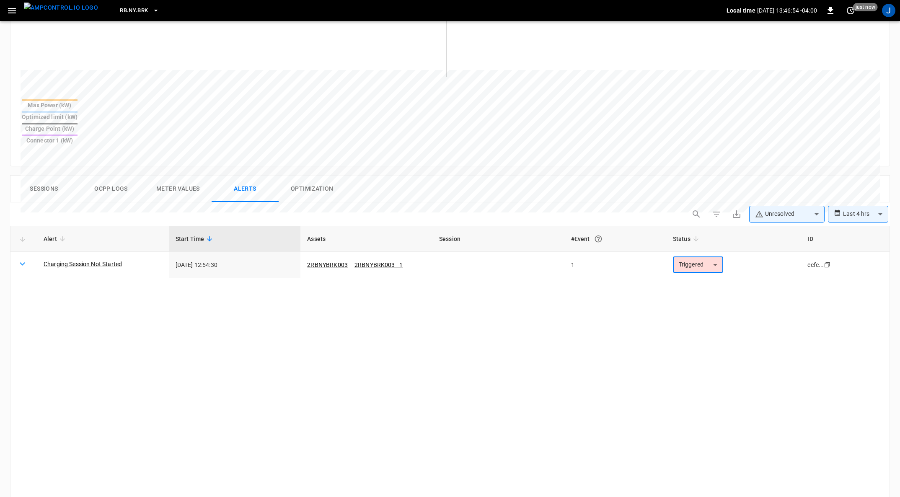
scroll to position [240, 0]
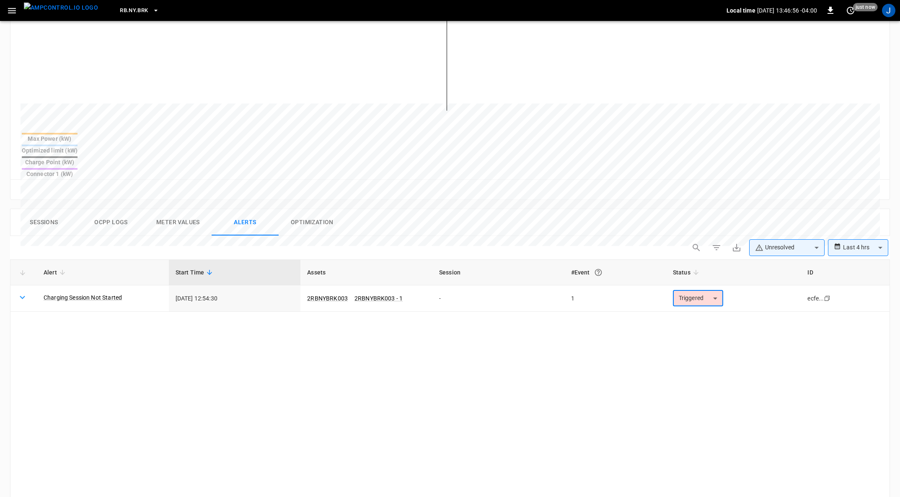
click at [106, 285] on td "Charging Session Not Started" at bounding box center [103, 298] width 132 height 26
click at [102, 293] on link "Charging Session Not Started" at bounding box center [83, 297] width 78 height 8
